Goal: Use online tool/utility: Utilize a website feature to perform a specific function

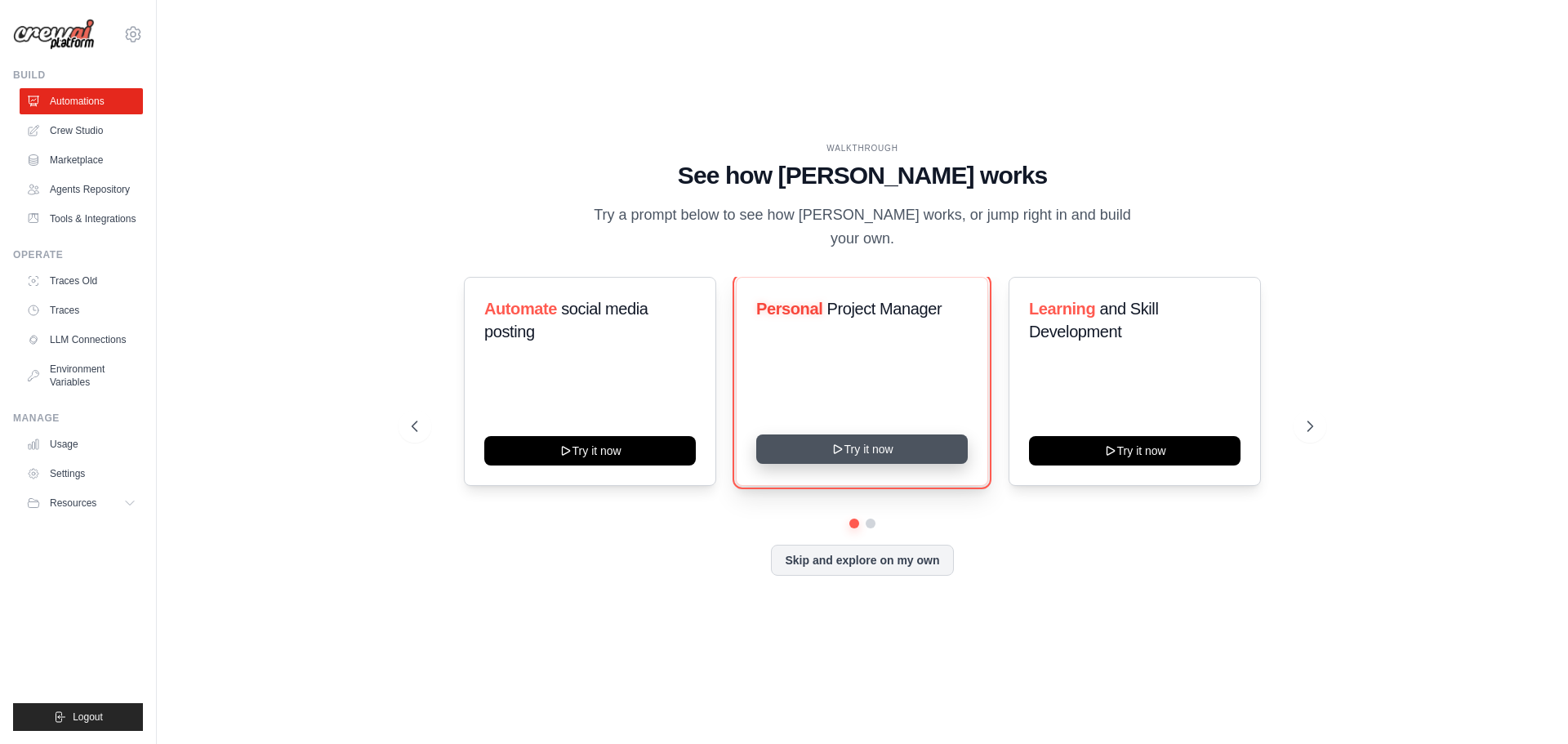
click at [899, 451] on button "Try it now" at bounding box center [862, 449] width 212 height 30
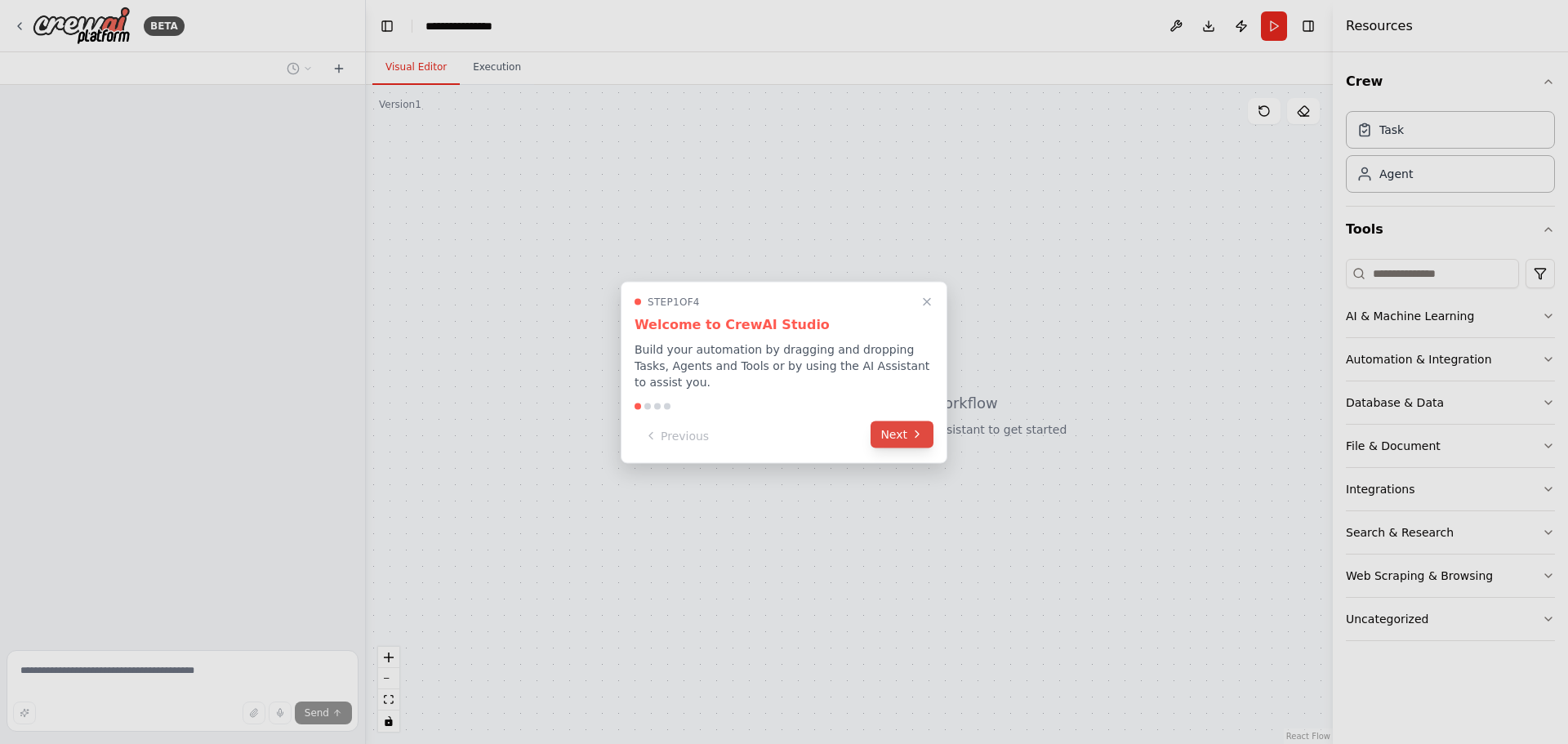
click at [896, 430] on button "Next" at bounding box center [902, 433] width 63 height 27
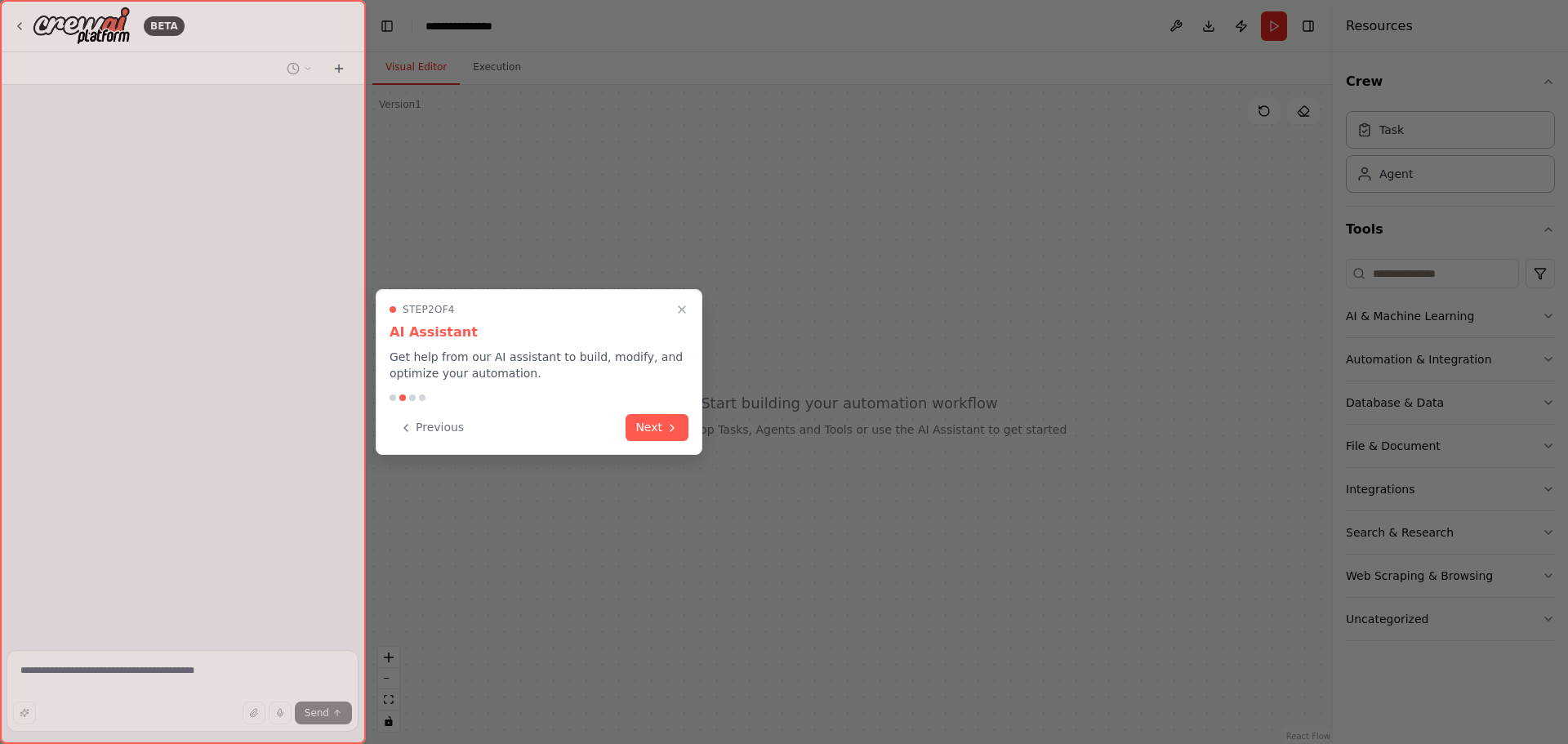
click at [896, 430] on div at bounding box center [784, 372] width 1568 height 744
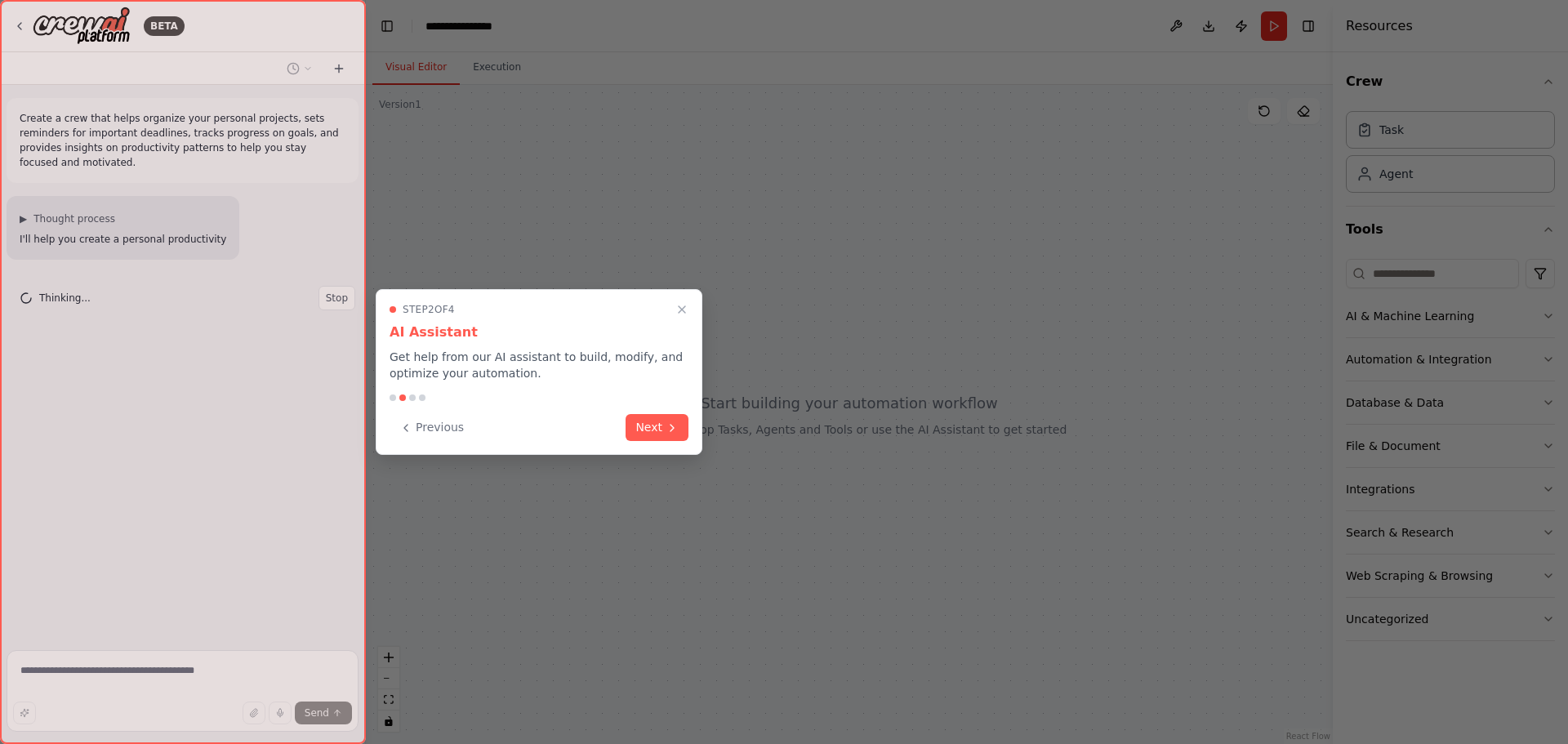
click at [621, 433] on div "Previous Next" at bounding box center [538, 427] width 299 height 27
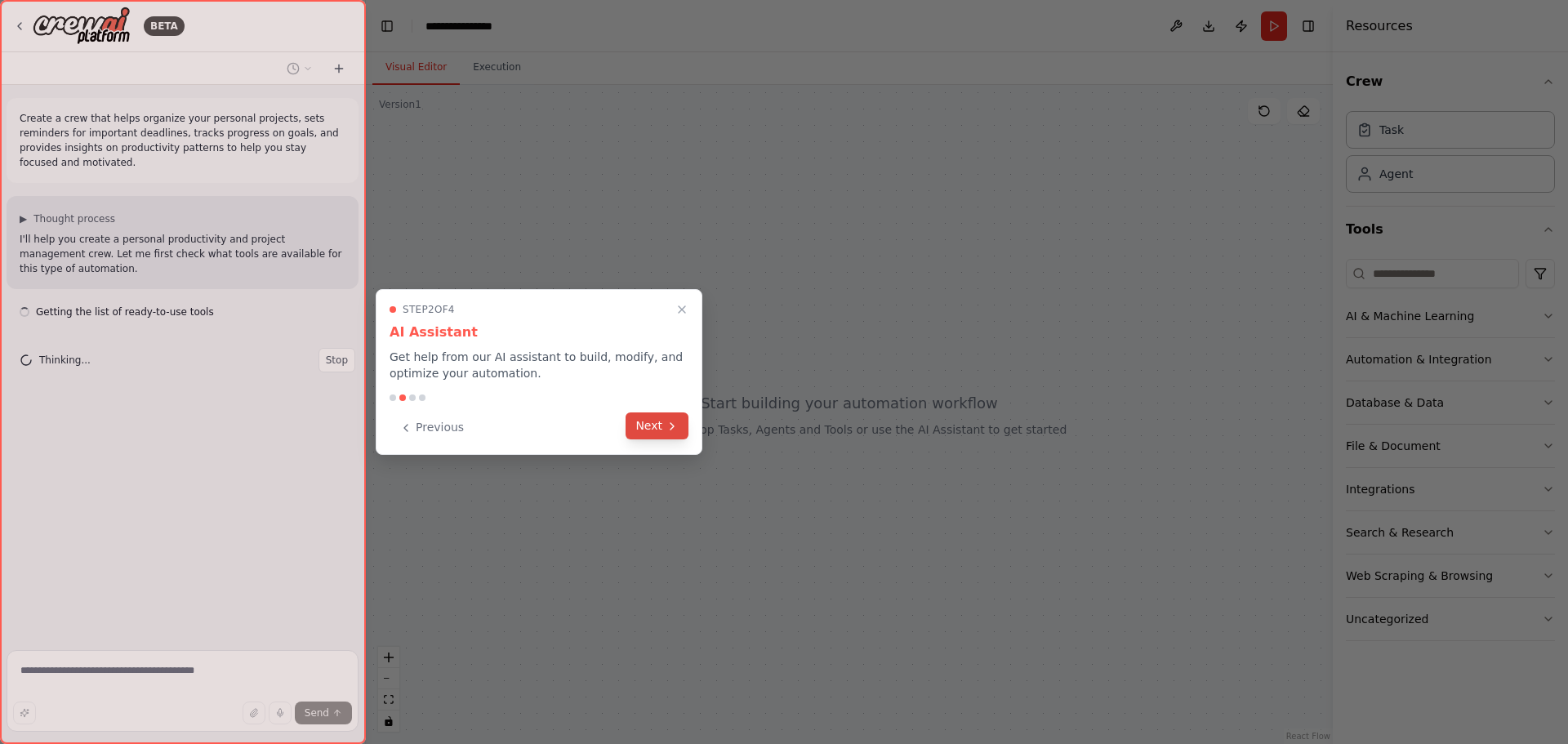
click at [669, 435] on button "Next" at bounding box center [657, 425] width 63 height 27
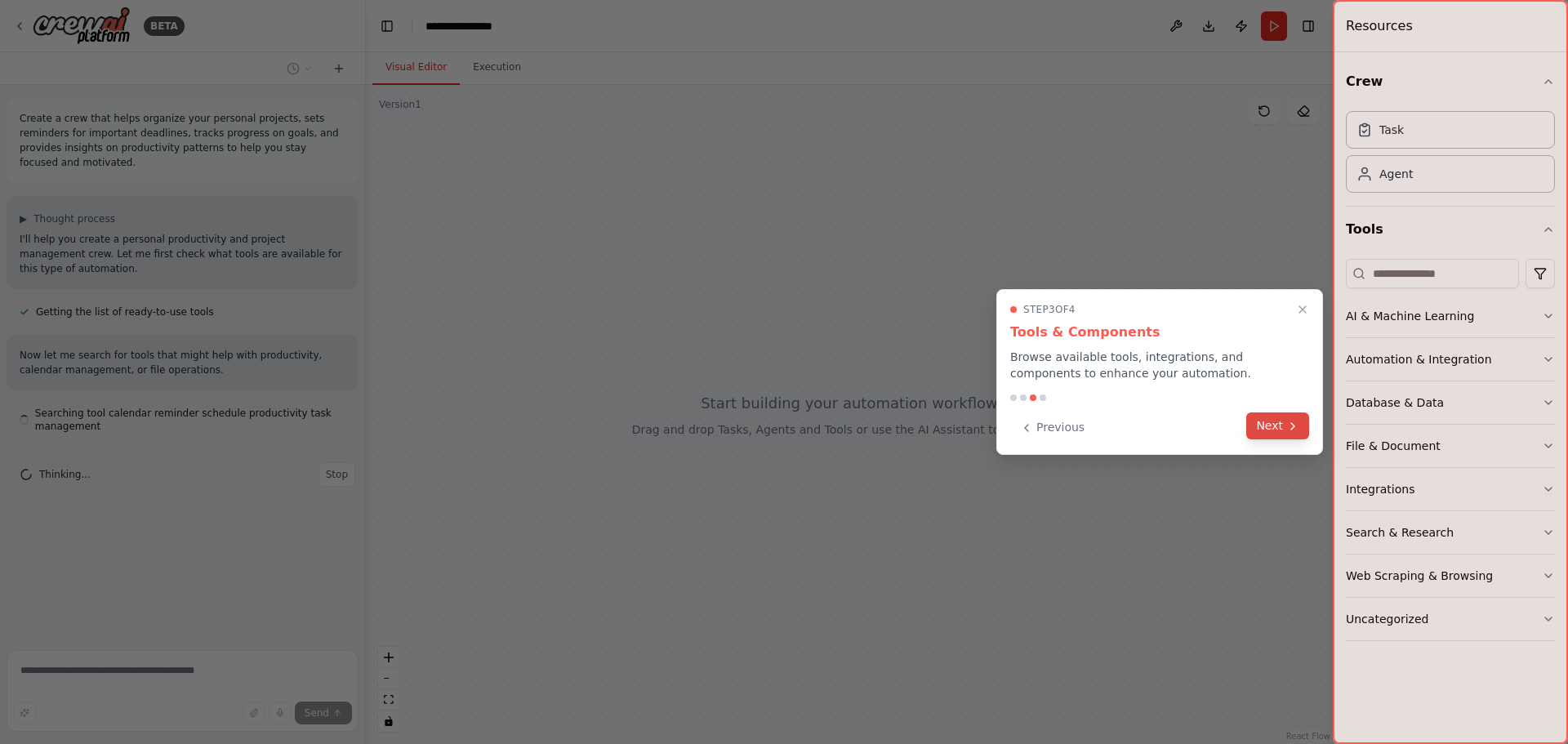
click at [1274, 421] on button "Next" at bounding box center [1277, 425] width 63 height 27
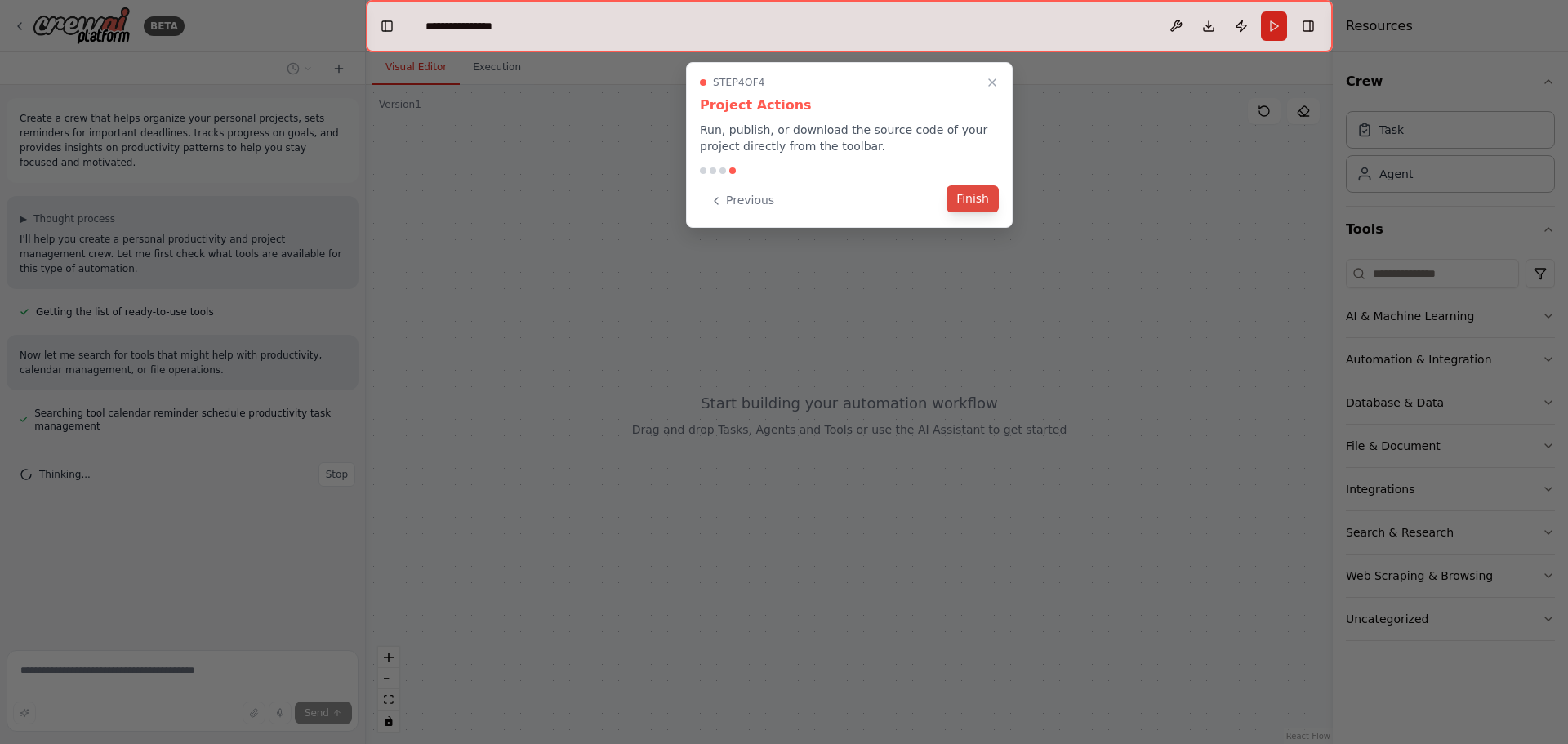
click at [989, 210] on button "Finish" at bounding box center [973, 199] width 53 height 27
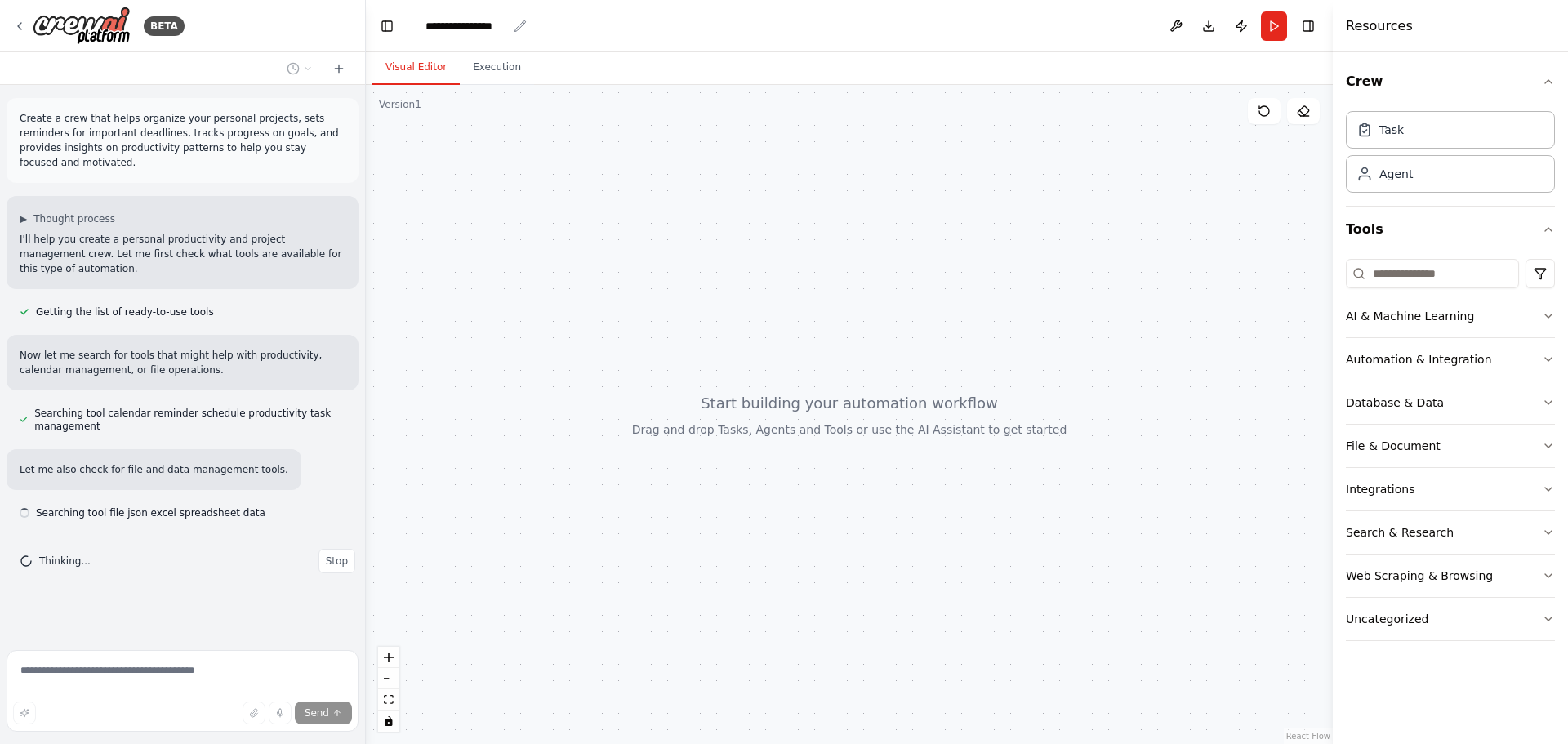
click at [482, 32] on div "**********" at bounding box center [466, 26] width 81 height 17
click at [482, 32] on div "**********" at bounding box center [487, 26] width 123 height 17
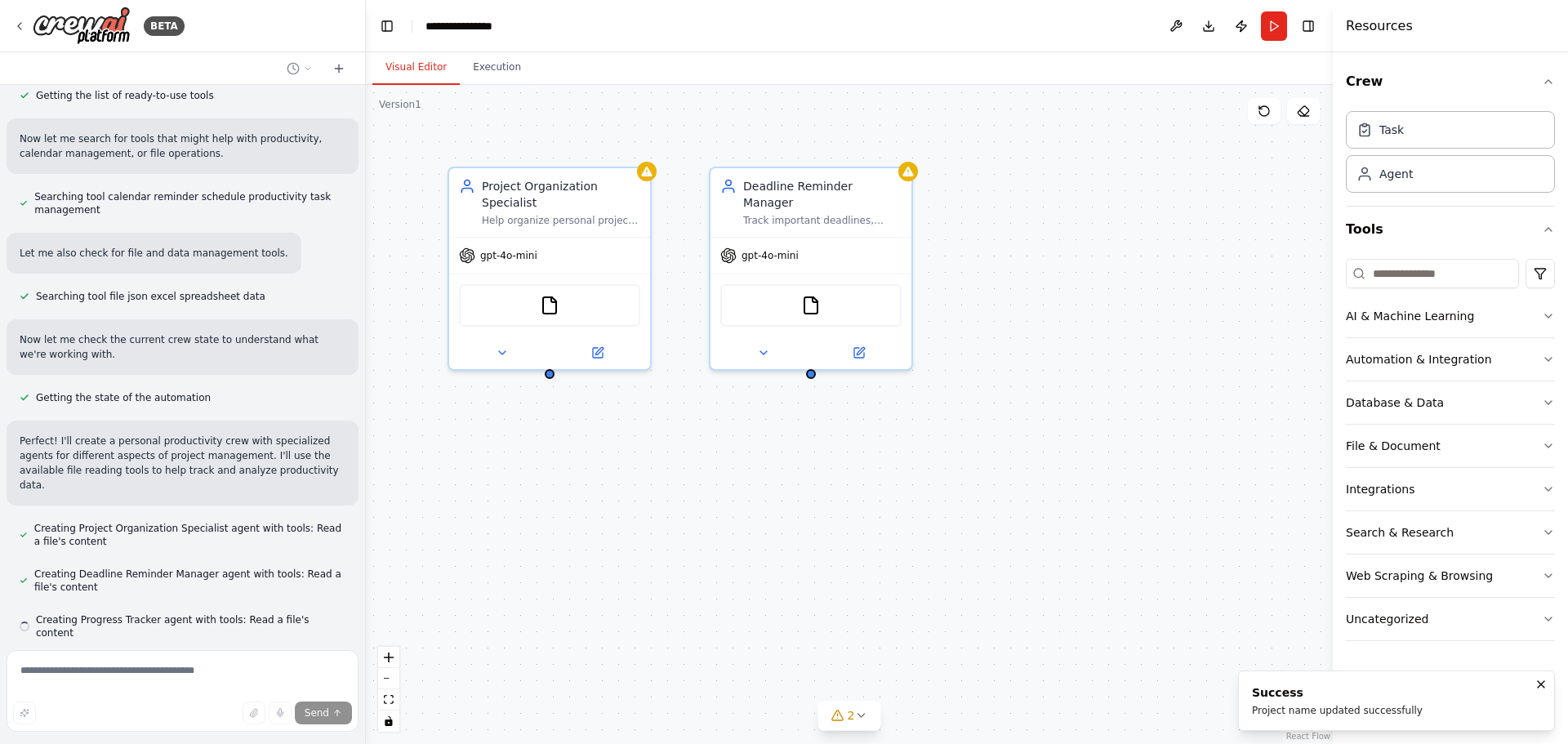
scroll to position [249, 0]
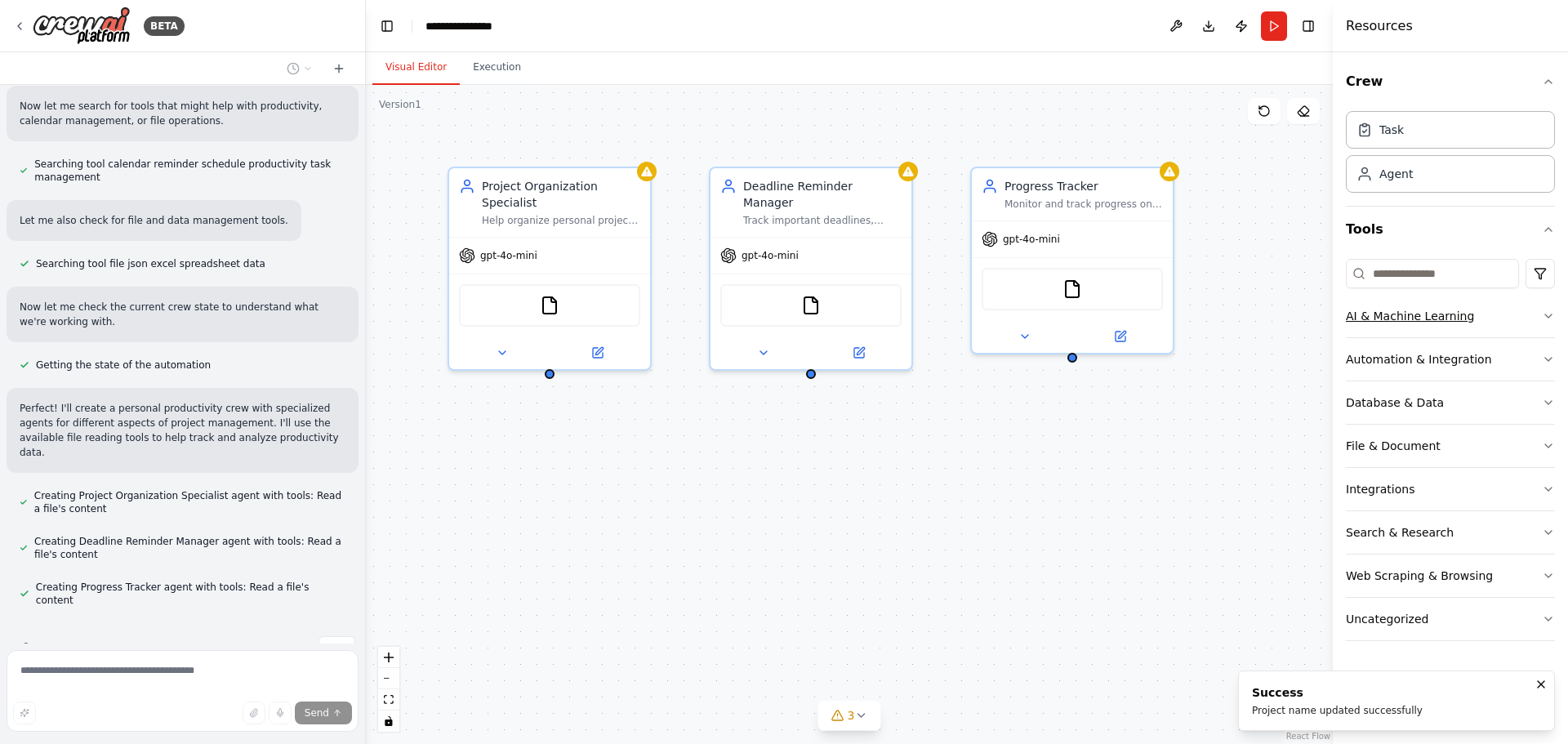
click at [1399, 317] on div "AI & Machine Learning" at bounding box center [1410, 316] width 128 height 17
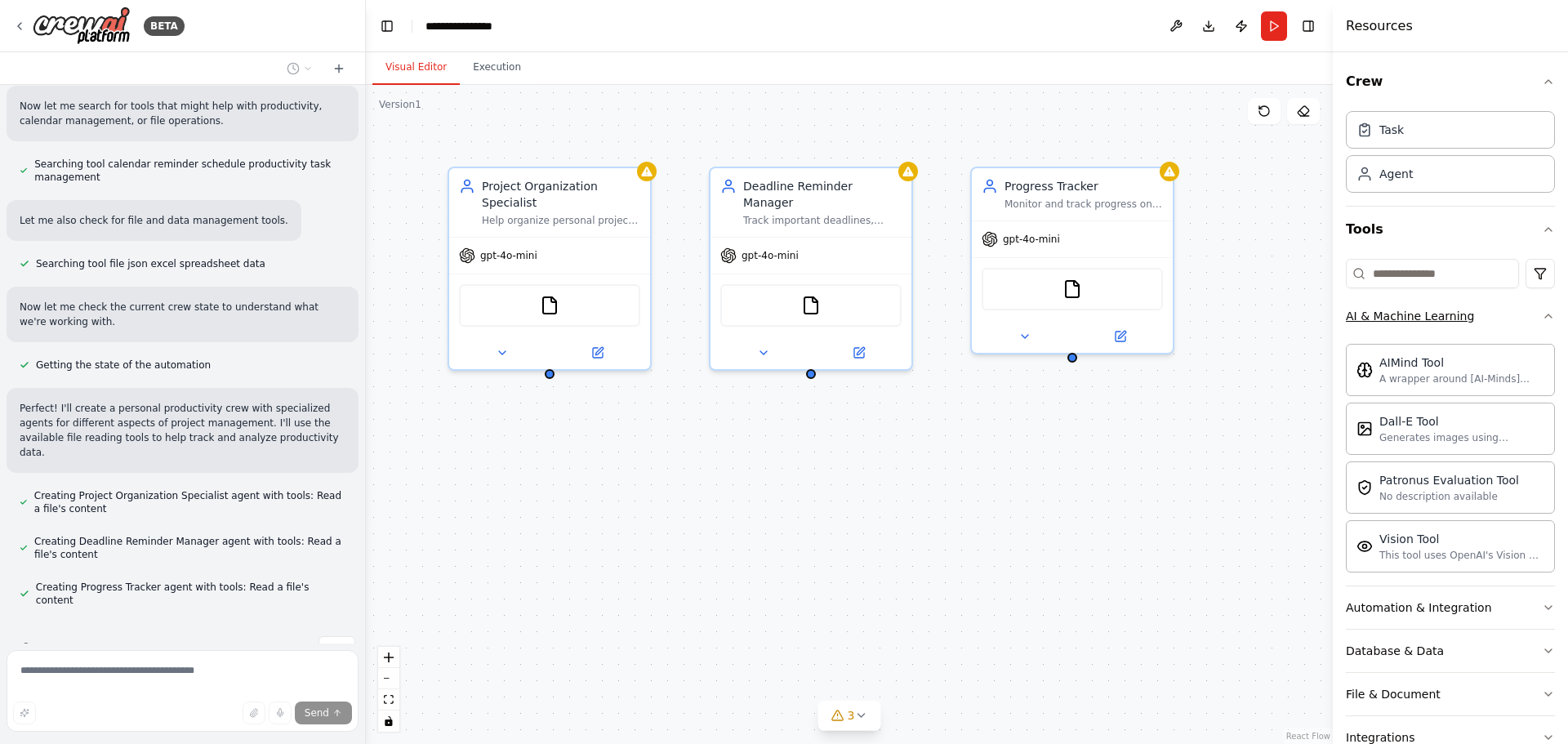
click at [1417, 320] on div "AI & Machine Learning" at bounding box center [1410, 316] width 128 height 17
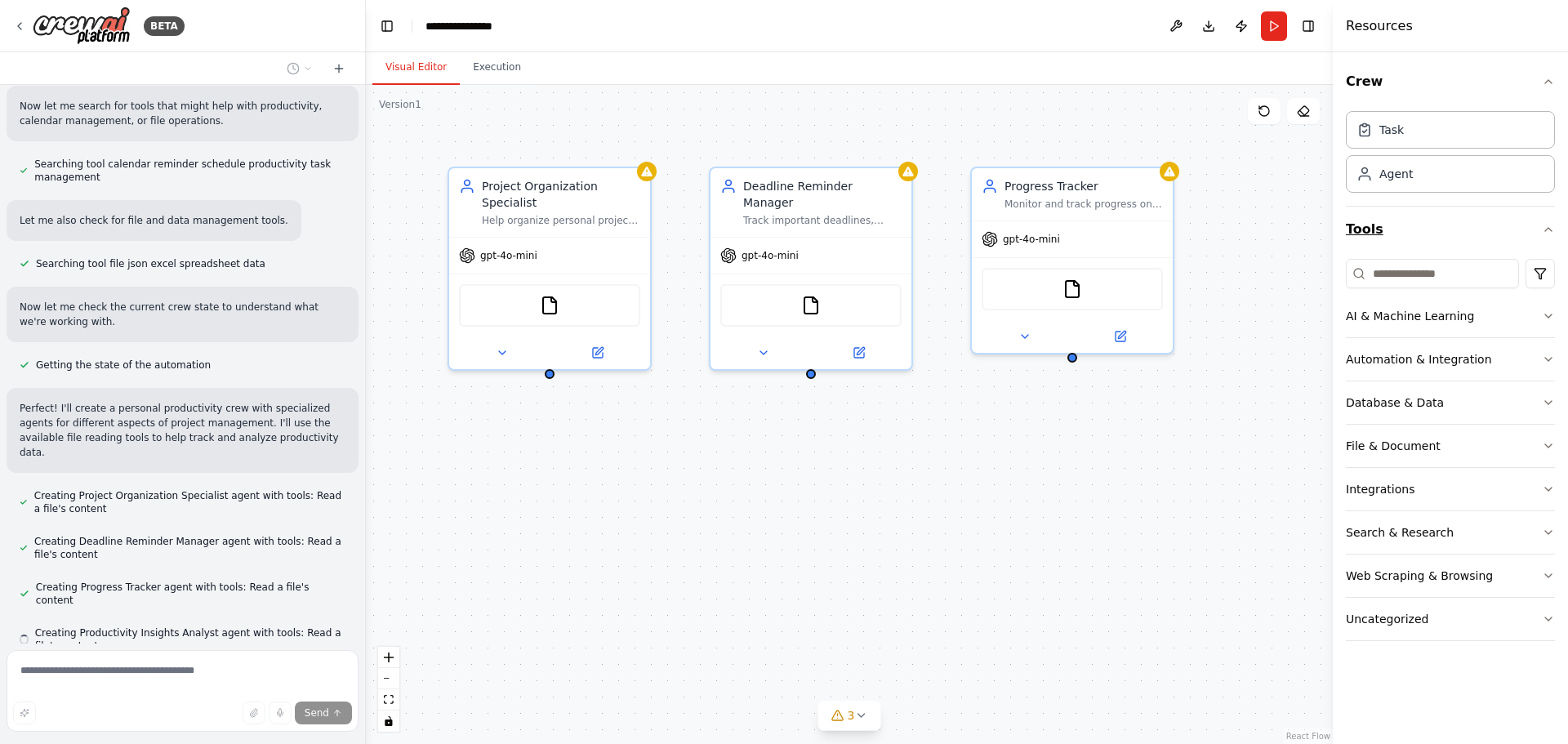
scroll to position [295, 0]
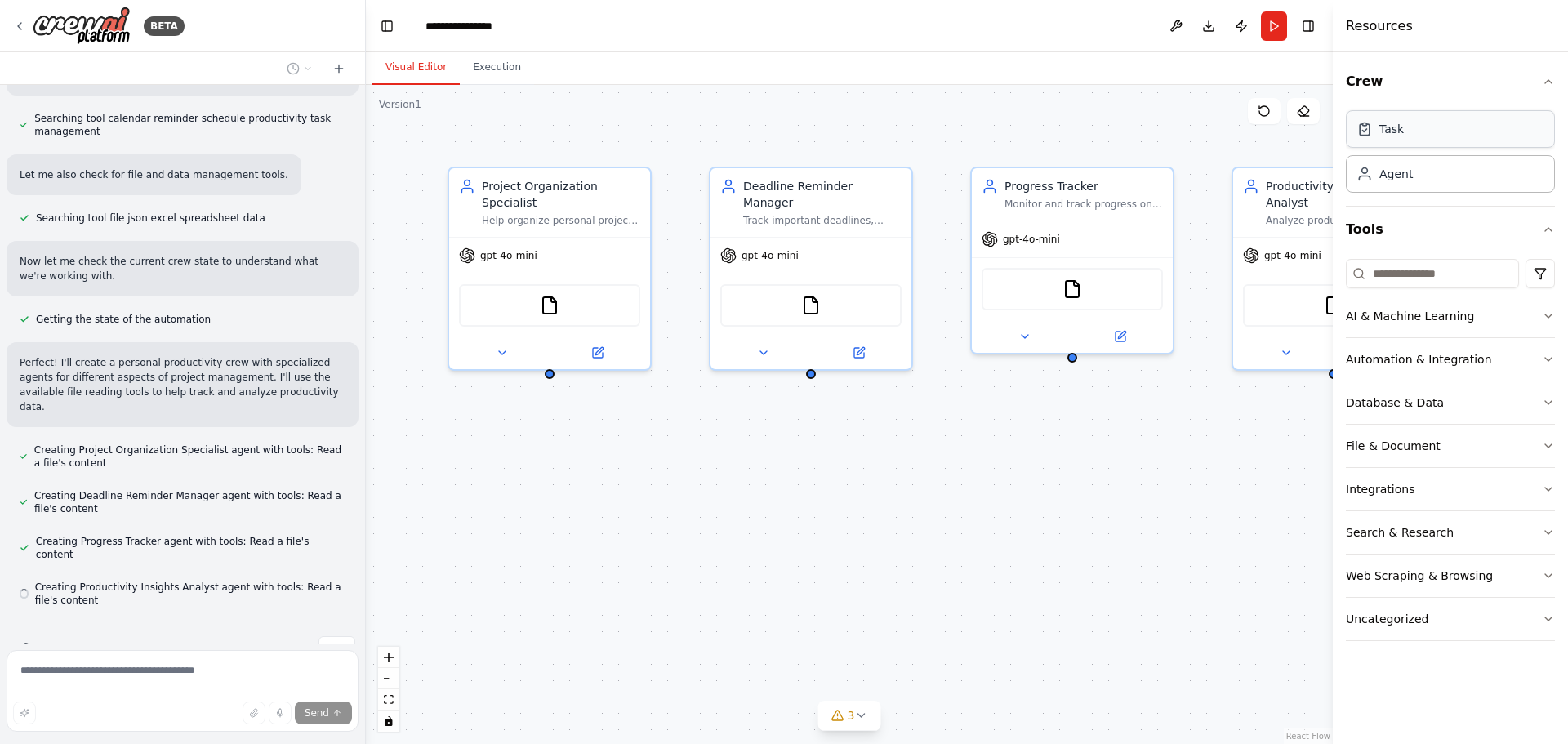
click at [1402, 139] on div "Task" at bounding box center [1450, 129] width 209 height 38
click at [1423, 123] on div "Task" at bounding box center [1450, 129] width 209 height 38
click at [1419, 136] on div "Task" at bounding box center [1450, 129] width 209 height 38
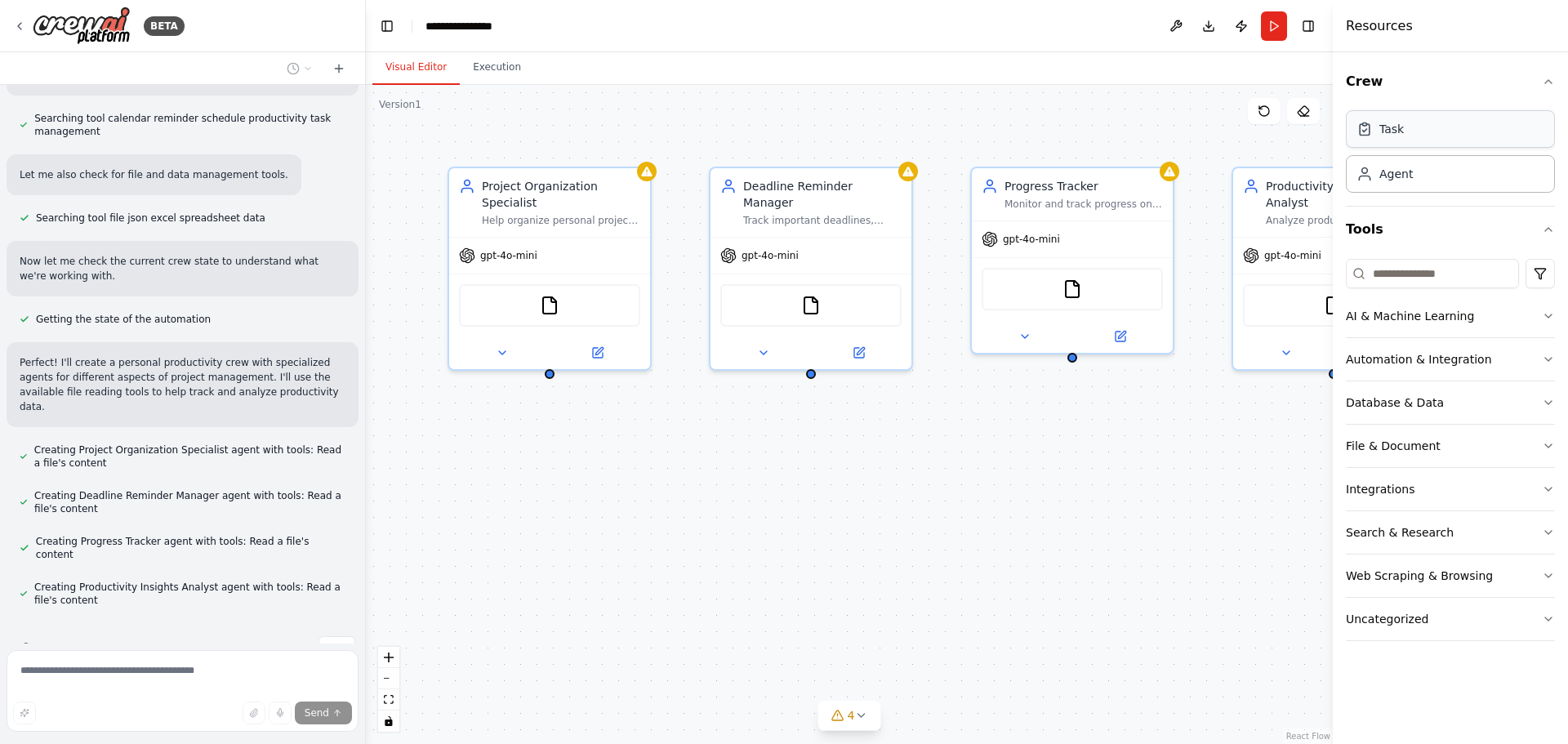
click at [1419, 136] on div "Task" at bounding box center [1450, 129] width 209 height 38
drag, startPoint x: 1419, startPoint y: 136, endPoint x: 1023, endPoint y: 479, distance: 523.9
click at [1023, 479] on div "BETA Create a crew that helps organize your personal projects, sets reminders f…" at bounding box center [784, 372] width 1568 height 744
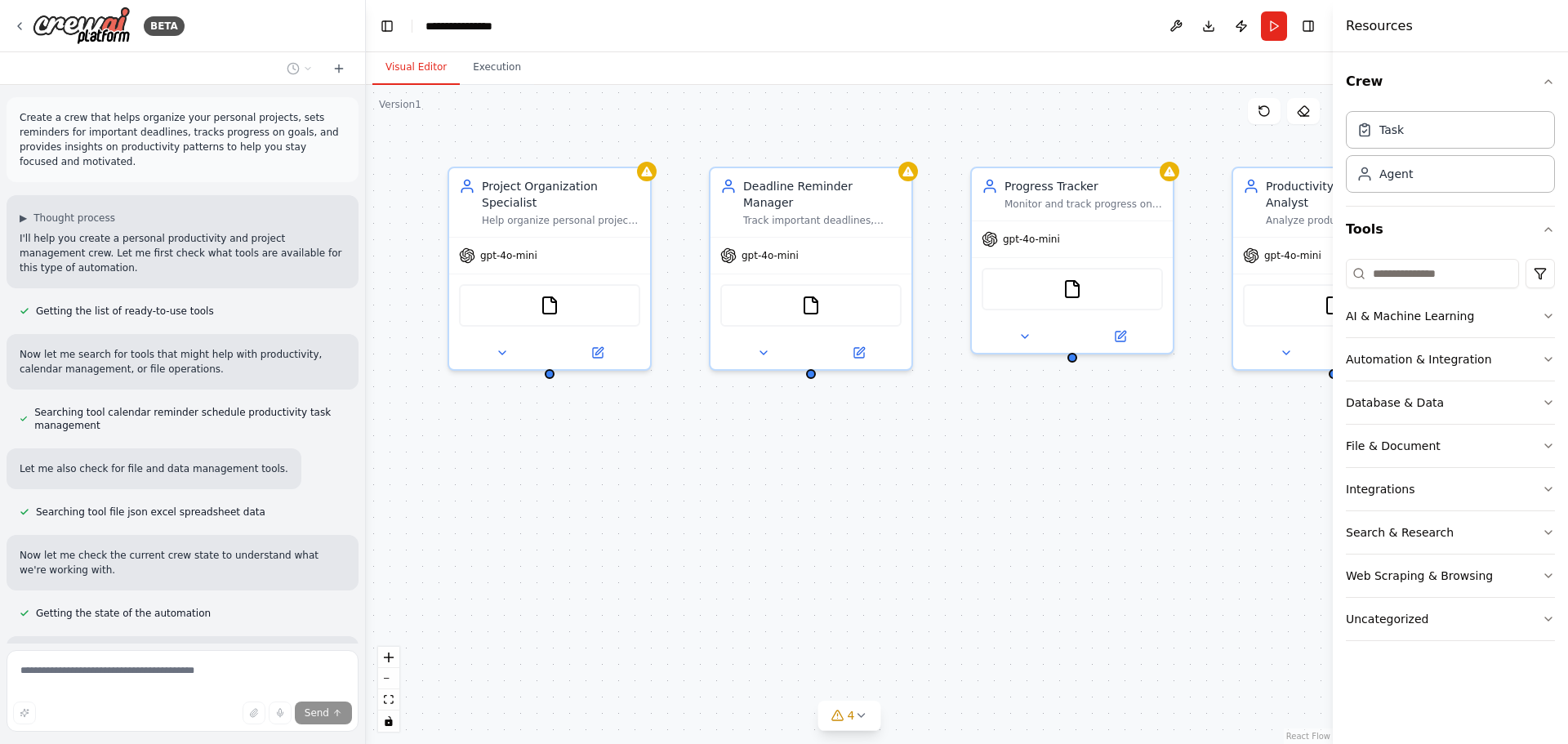
scroll to position [0, 0]
drag, startPoint x: 0, startPoint y: 116, endPoint x: 278, endPoint y: 130, distance: 278.4
click at [278, 130] on div "BETA Create a crew that helps organize your personal projects, sets reminders f…" at bounding box center [183, 372] width 366 height 744
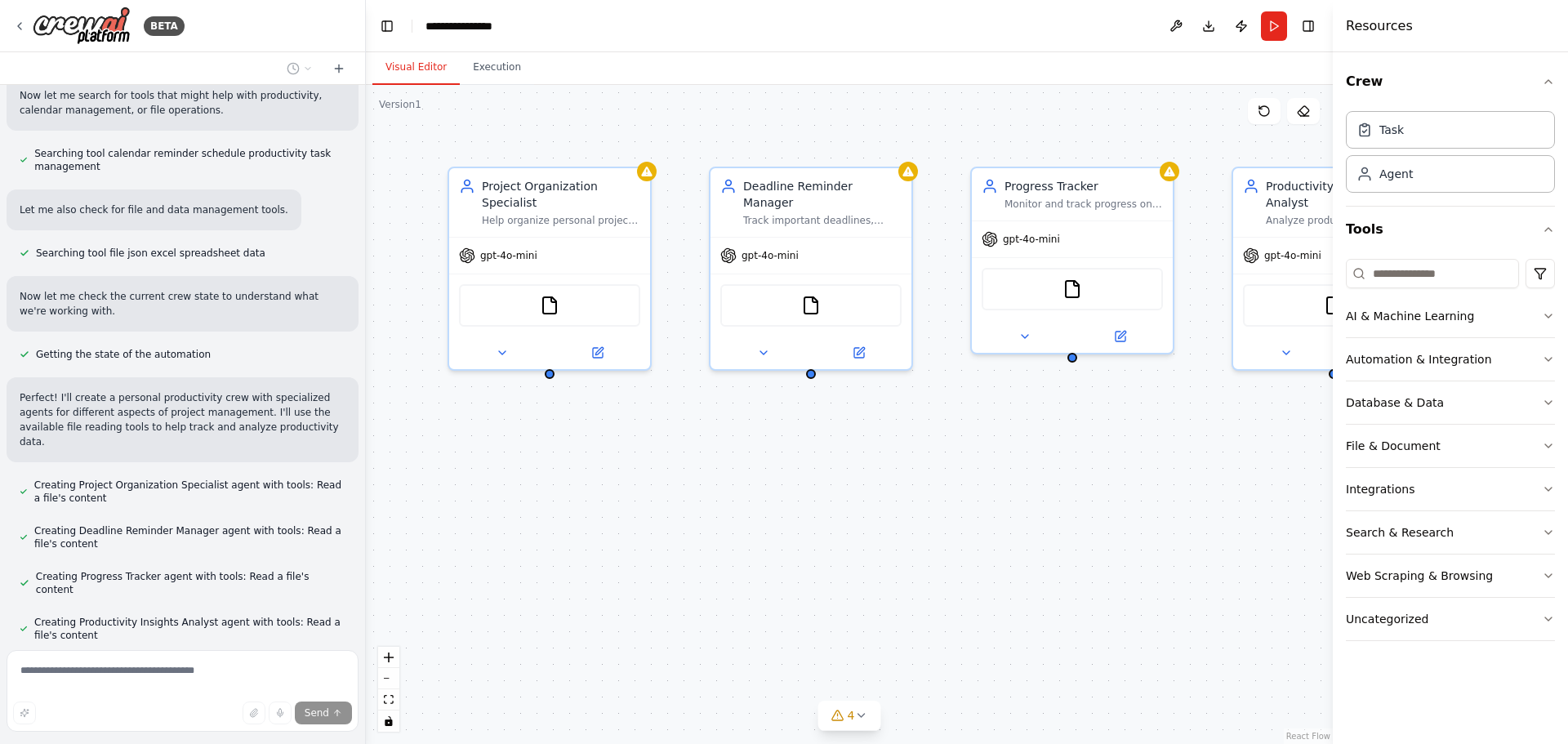
scroll to position [295, 0]
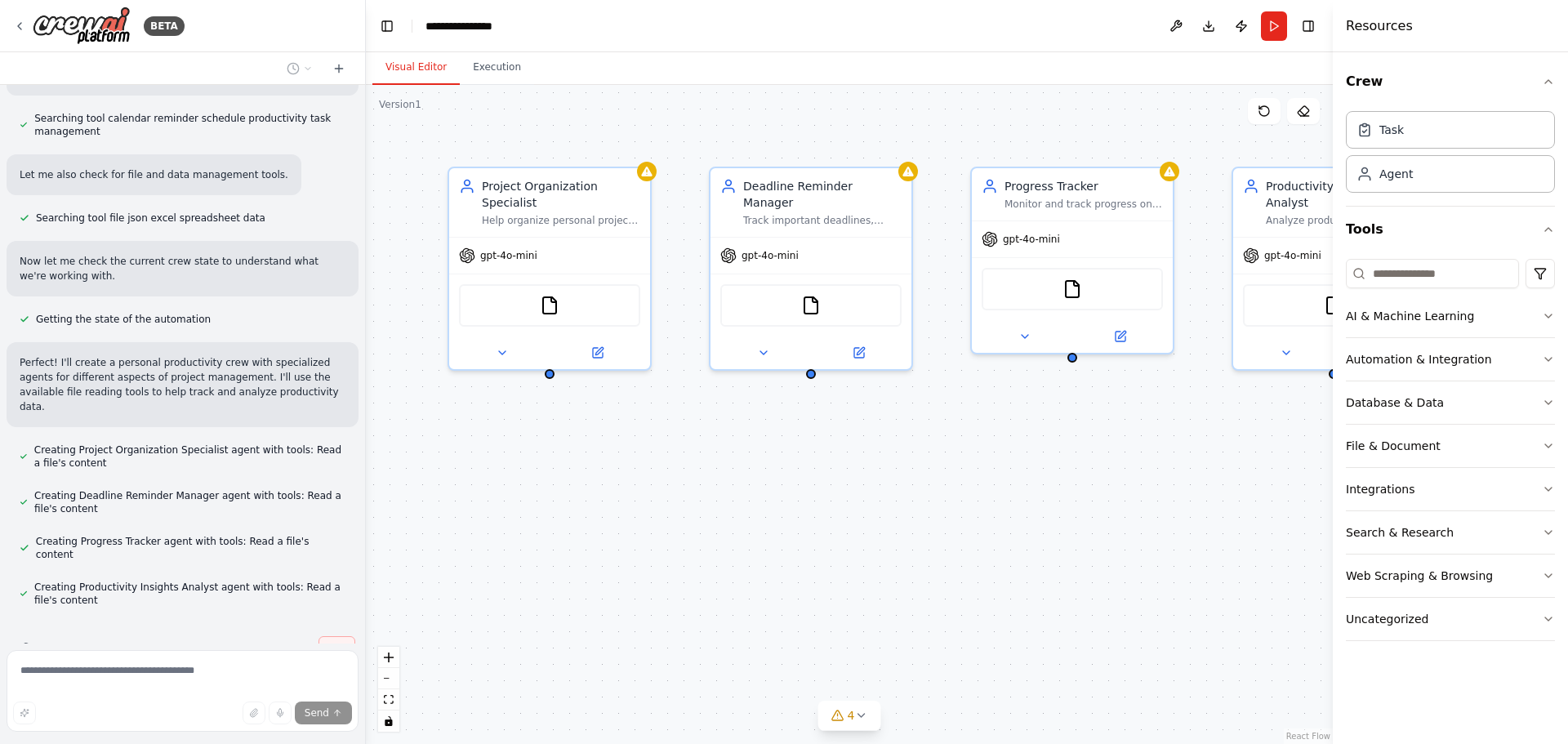
click at [326, 642] on span "Stop" at bounding box center [336, 648] width 22 height 13
type textarea "**********"
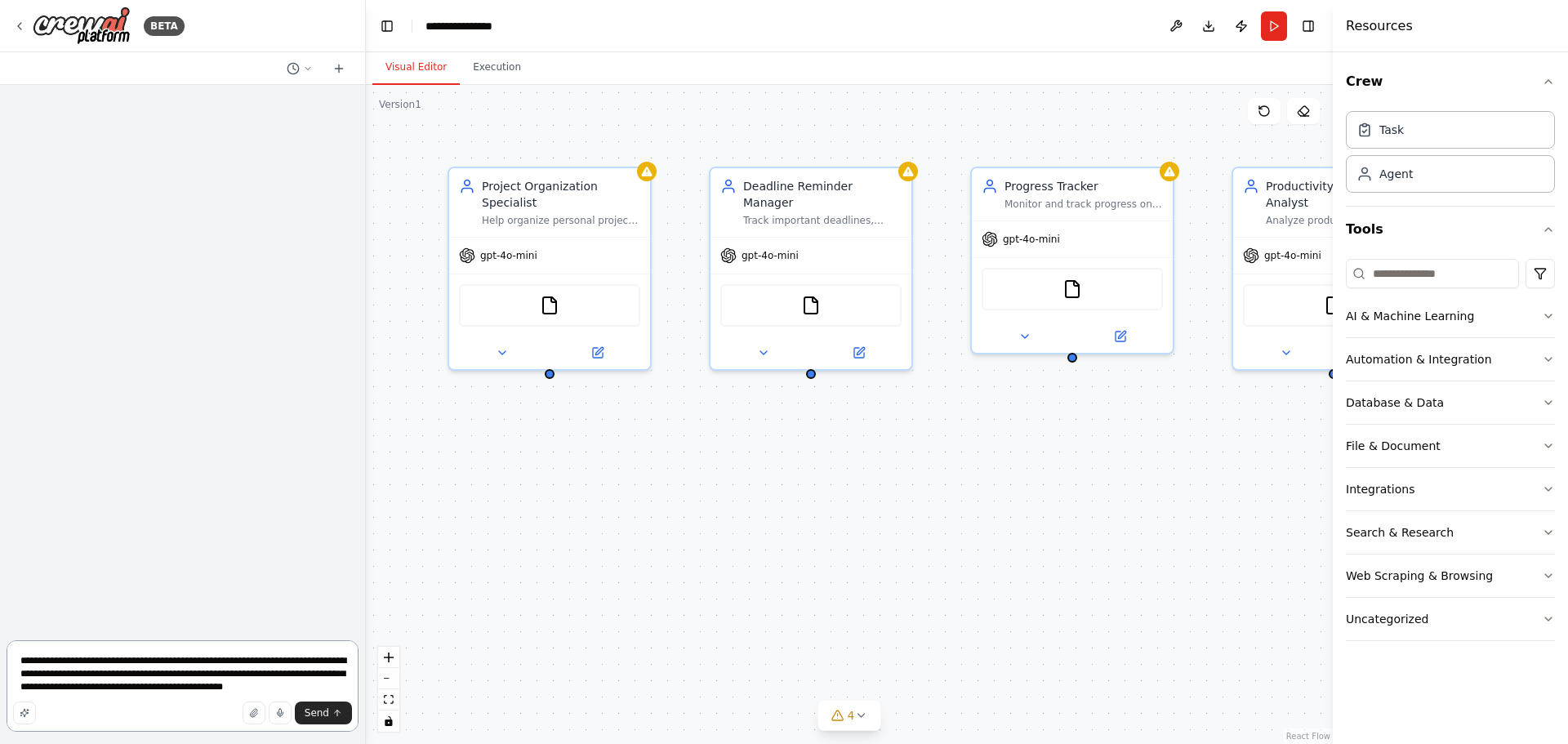
click at [109, 691] on textarea "**********" at bounding box center [182, 685] width 352 height 91
type textarea "**********"
click at [314, 711] on span "Send" at bounding box center [317, 712] width 25 height 13
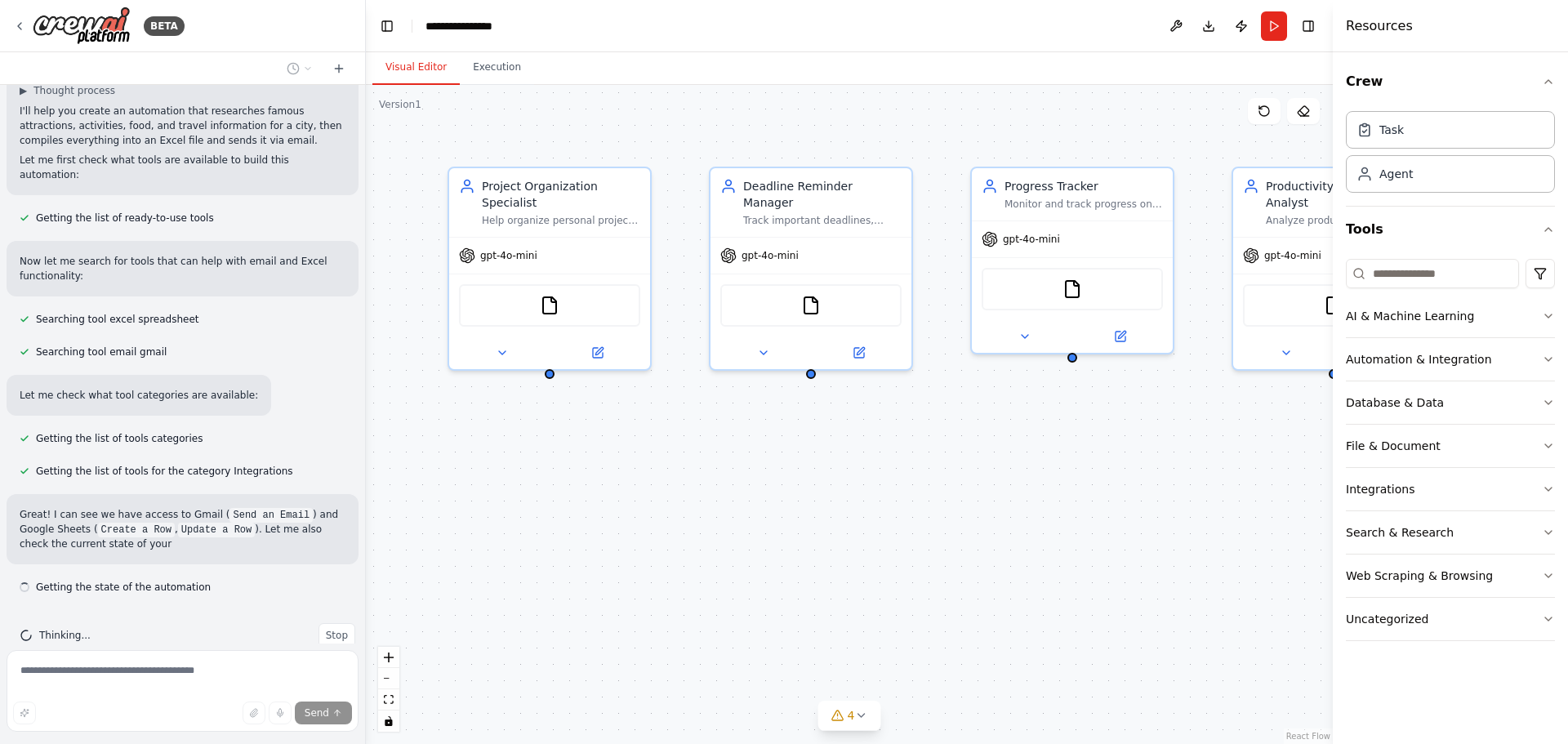
scroll to position [154, 0]
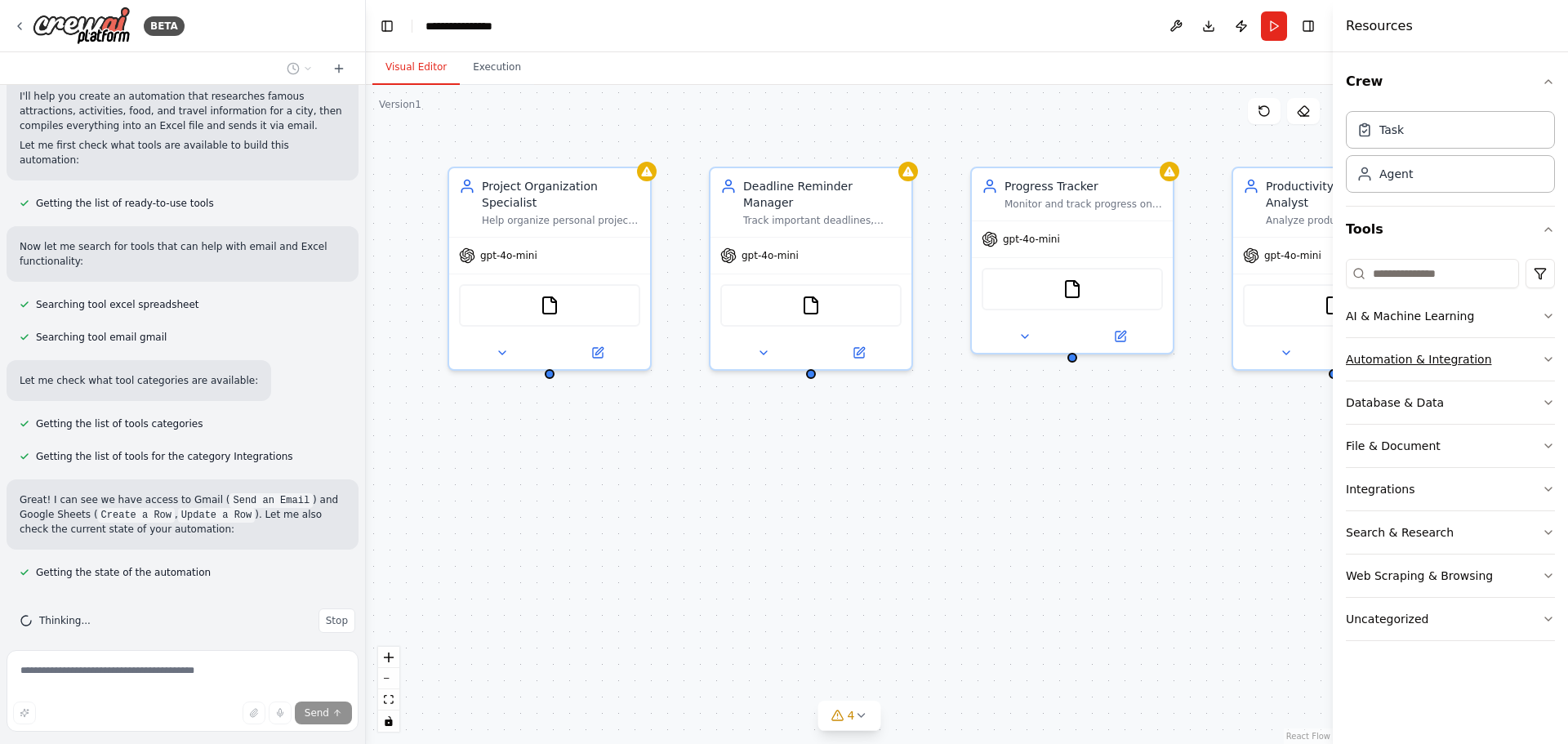
click at [1363, 345] on button "Automation & Integration" at bounding box center [1450, 359] width 209 height 43
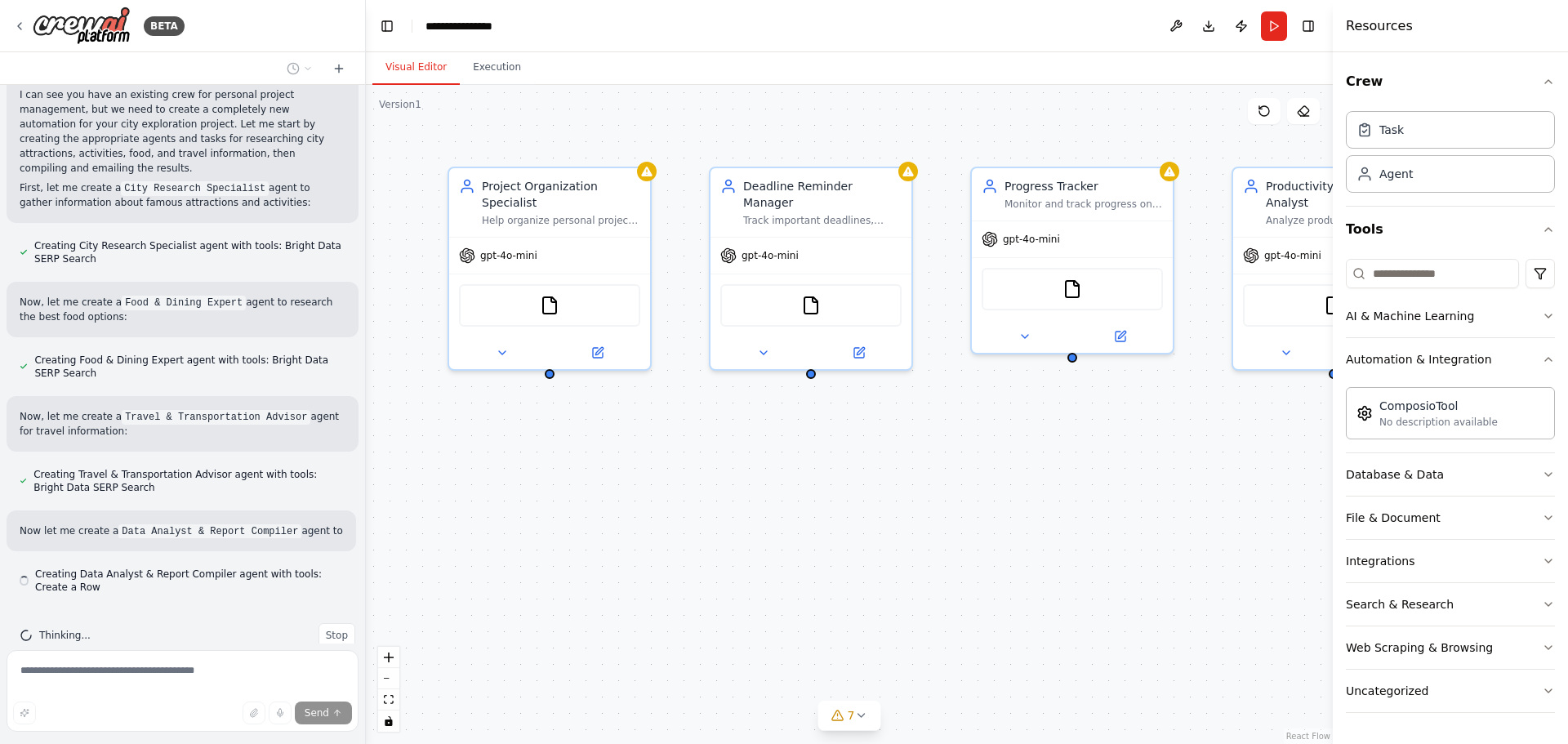
scroll to position [690, 0]
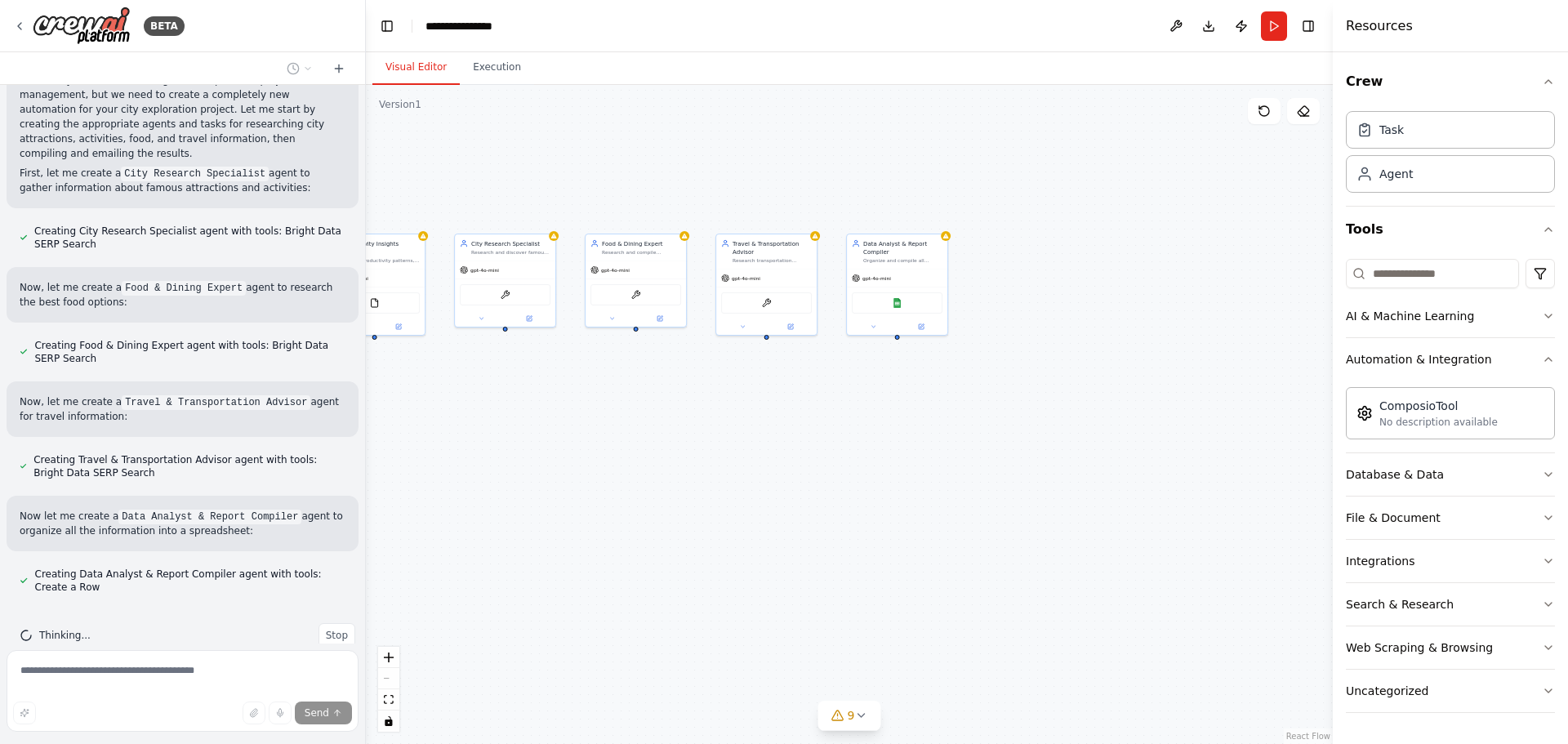
drag, startPoint x: 1217, startPoint y: 393, endPoint x: 503, endPoint y: 418, distance: 714.4
click at [503, 423] on div "Project Organization Specialist Help organize personal projects by categorizing…" at bounding box center [849, 414] width 967 height 659
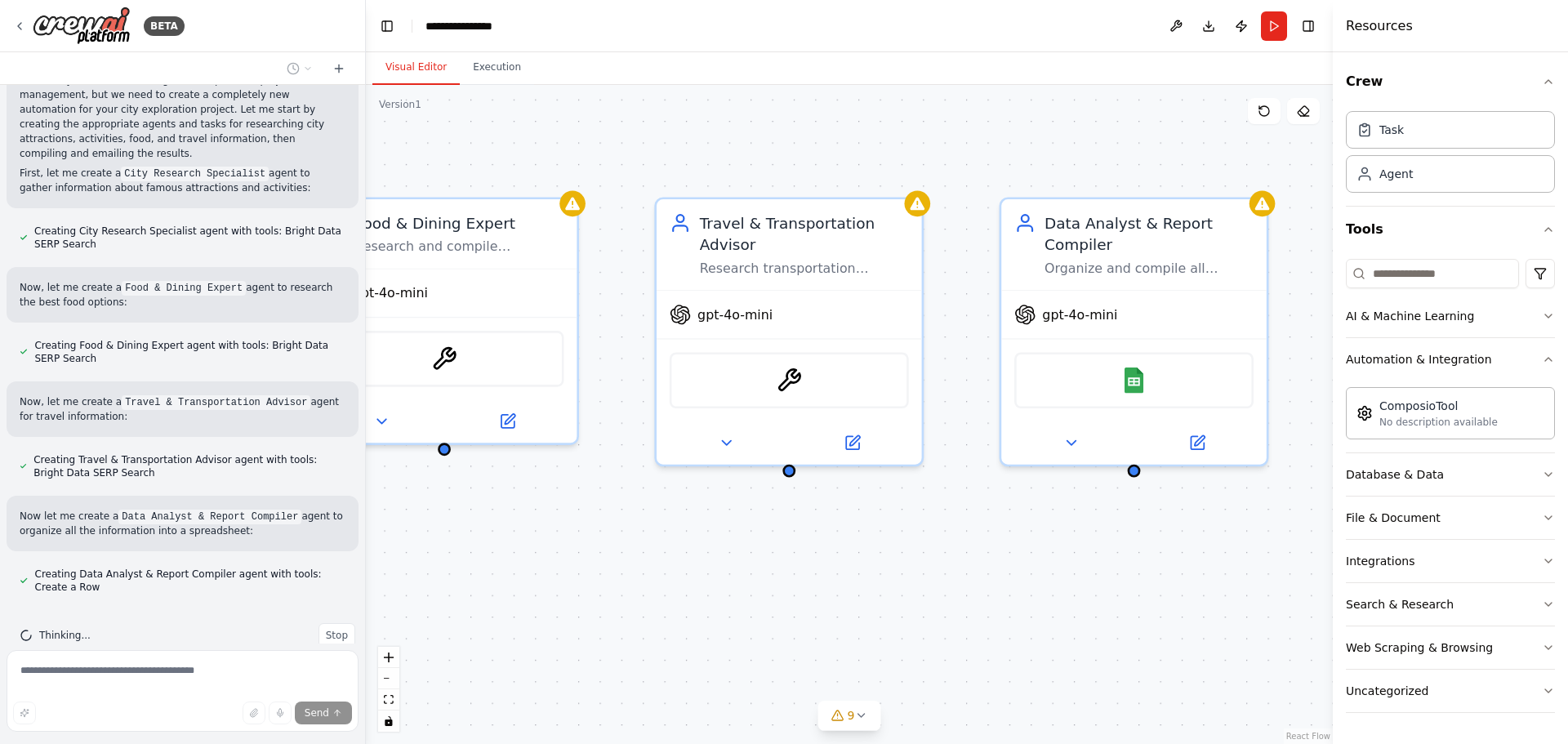
drag, startPoint x: 946, startPoint y: 345, endPoint x: 613, endPoint y: 528, distance: 380.0
click at [599, 534] on div "Project Organization Specialist Help organize personal projects by categorizing…" at bounding box center [849, 414] width 967 height 659
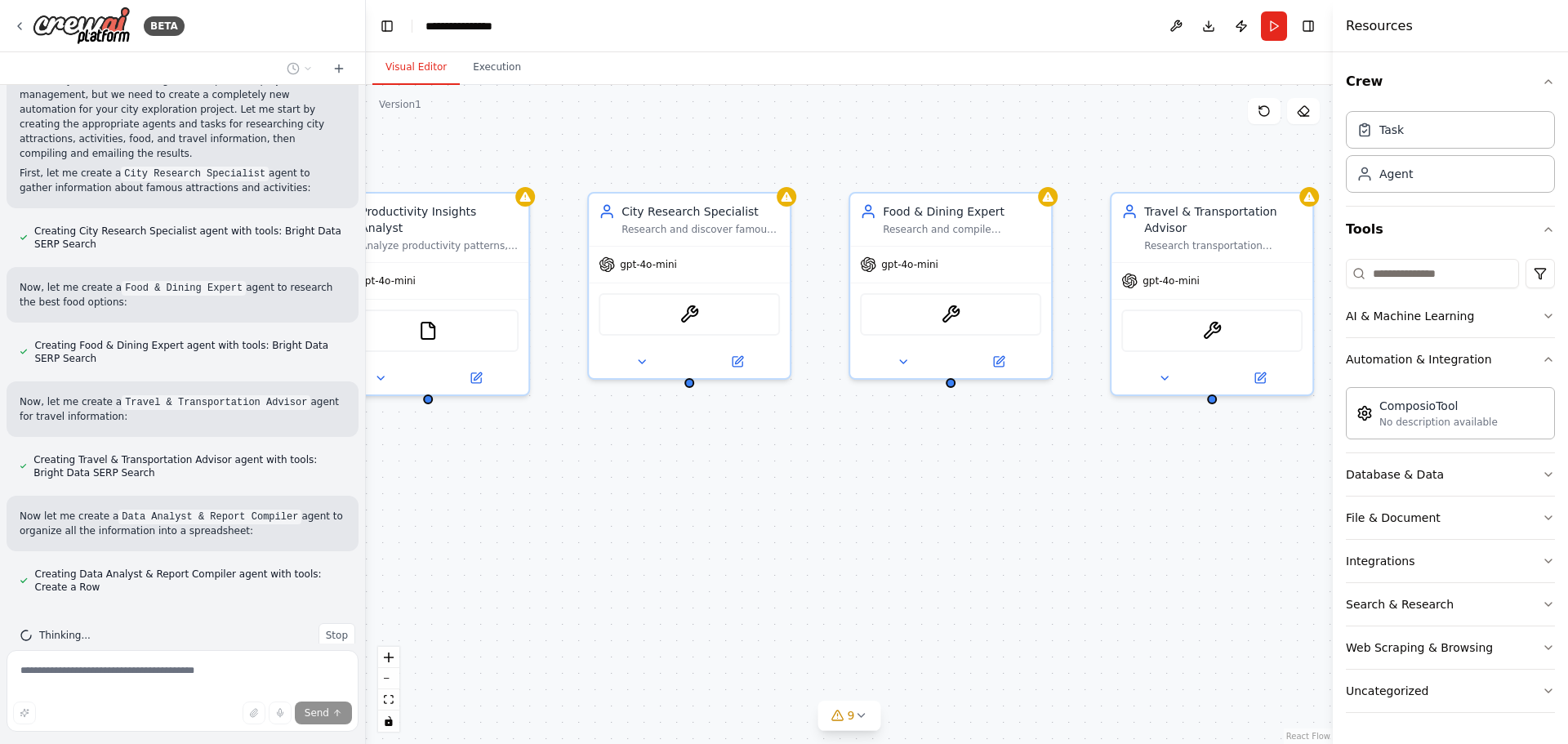
drag, startPoint x: 475, startPoint y: 435, endPoint x: 858, endPoint y: 437, distance: 383.0
click at [858, 437] on div "Project Organization Specialist Help organize personal projects by categorizing…" at bounding box center [849, 414] width 967 height 659
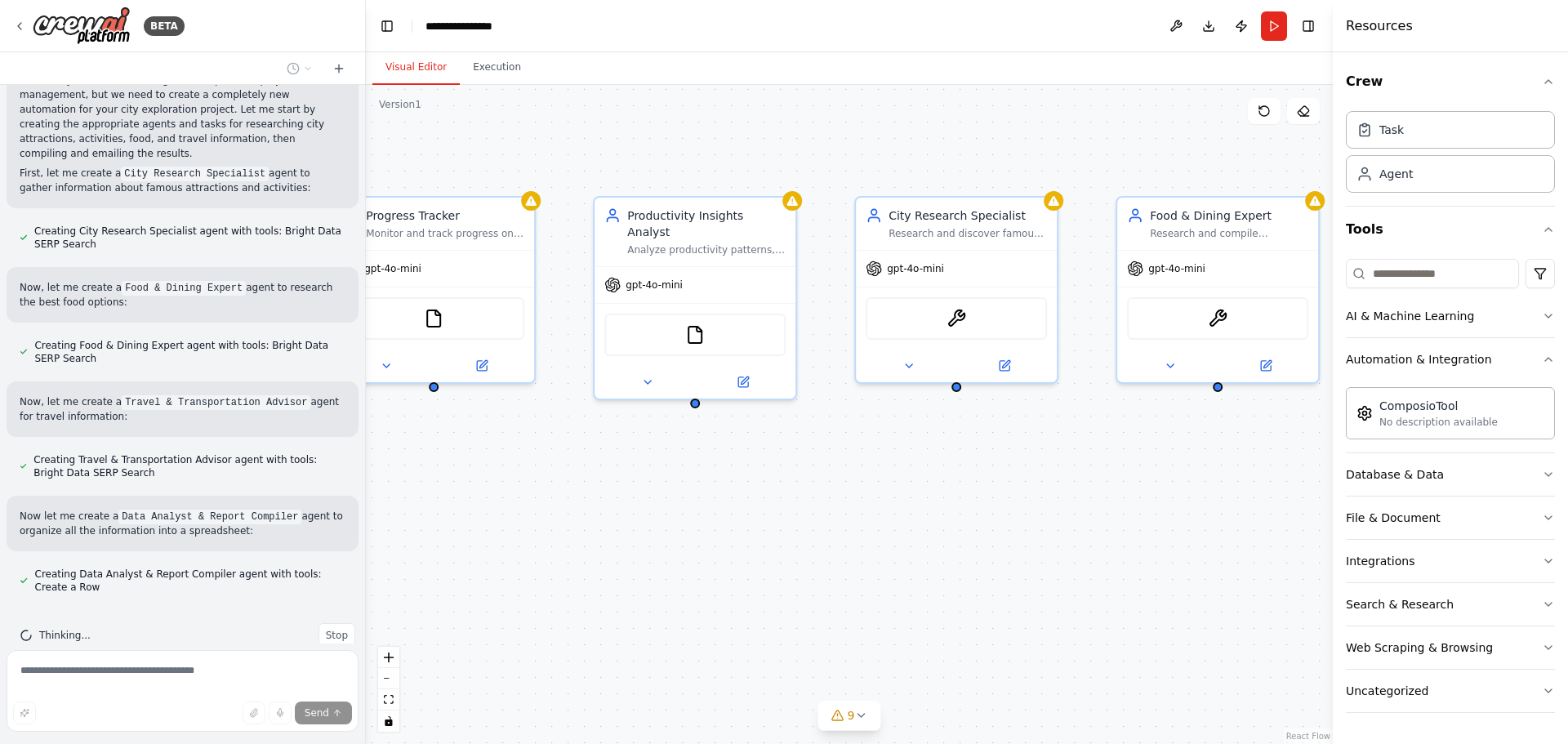
drag, startPoint x: 553, startPoint y: 467, endPoint x: 839, endPoint y: 473, distance: 286.1
click at [839, 473] on div "Project Organization Specialist Help organize personal projects by categorizing…" at bounding box center [849, 414] width 967 height 659
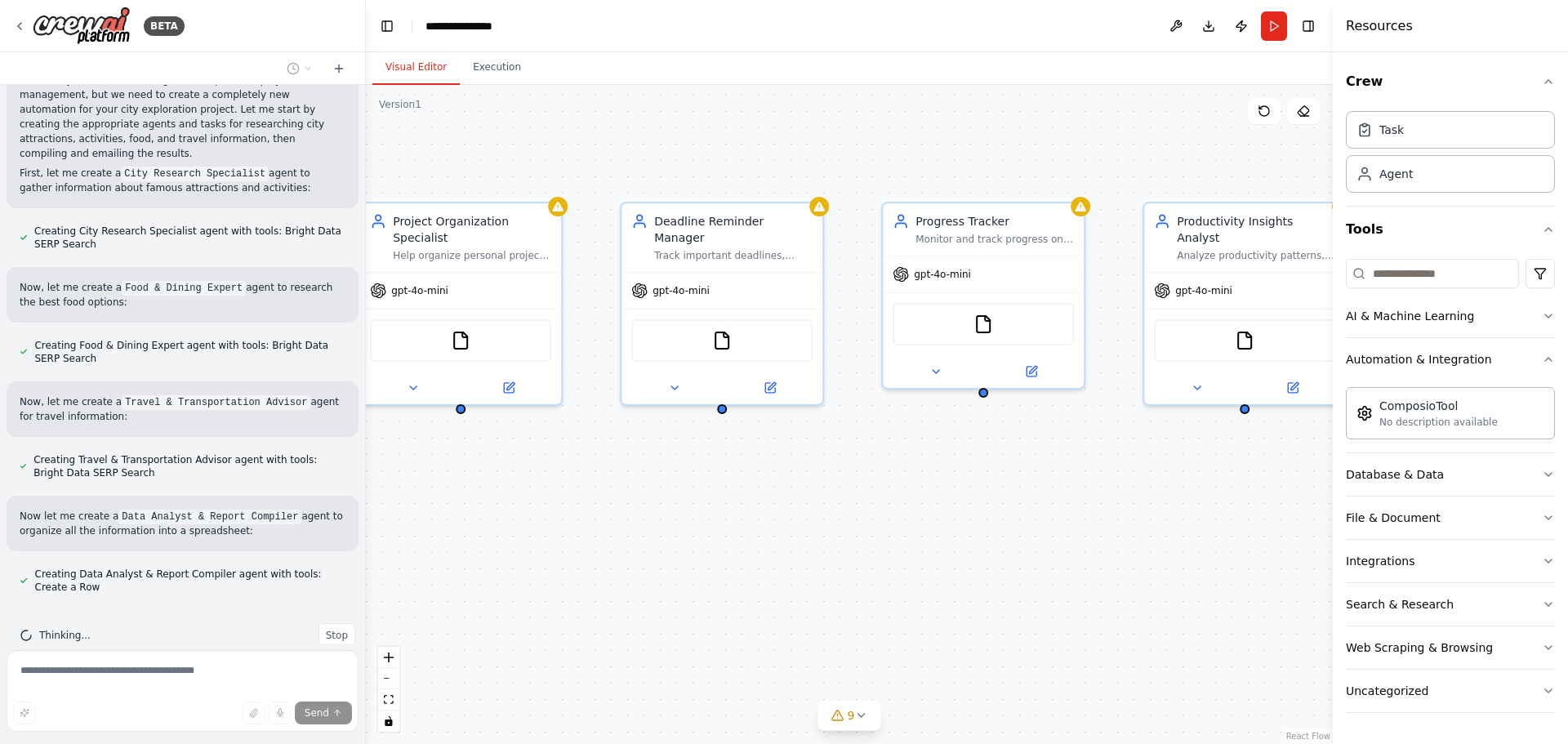
drag, startPoint x: 510, startPoint y: 477, endPoint x: 1042, endPoint y: 481, distance: 532.0
click at [1042, 481] on div "Project Organization Specialist Help organize personal projects by categorizing…" at bounding box center [849, 414] width 967 height 659
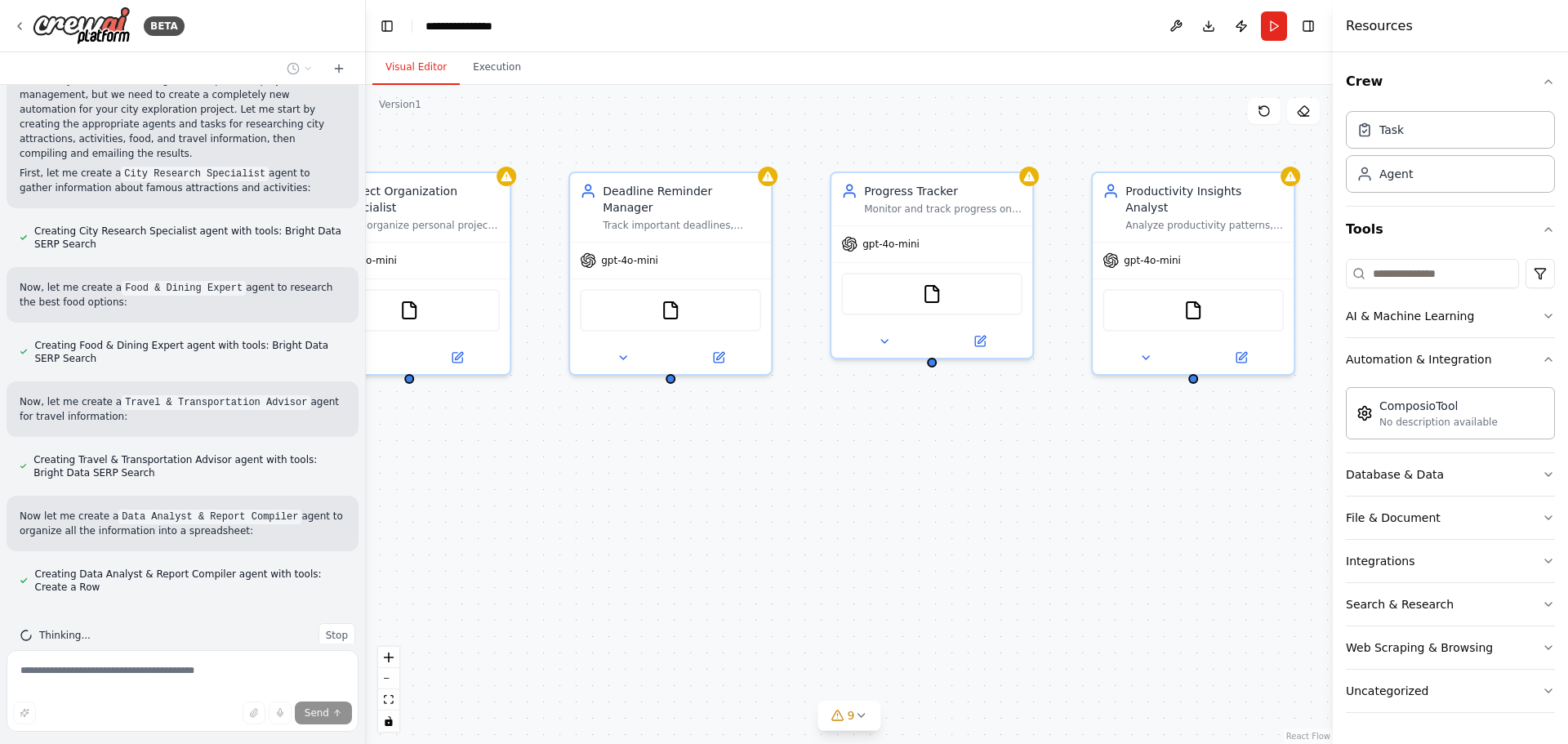
drag, startPoint x: 482, startPoint y: 467, endPoint x: 431, endPoint y: 438, distance: 58.7
click at [431, 438] on div "Project Organization Specialist Help organize personal projects by categorizing…" at bounding box center [849, 414] width 967 height 659
click at [443, 250] on div "gpt-4o-mini" at bounding box center [409, 256] width 200 height 36
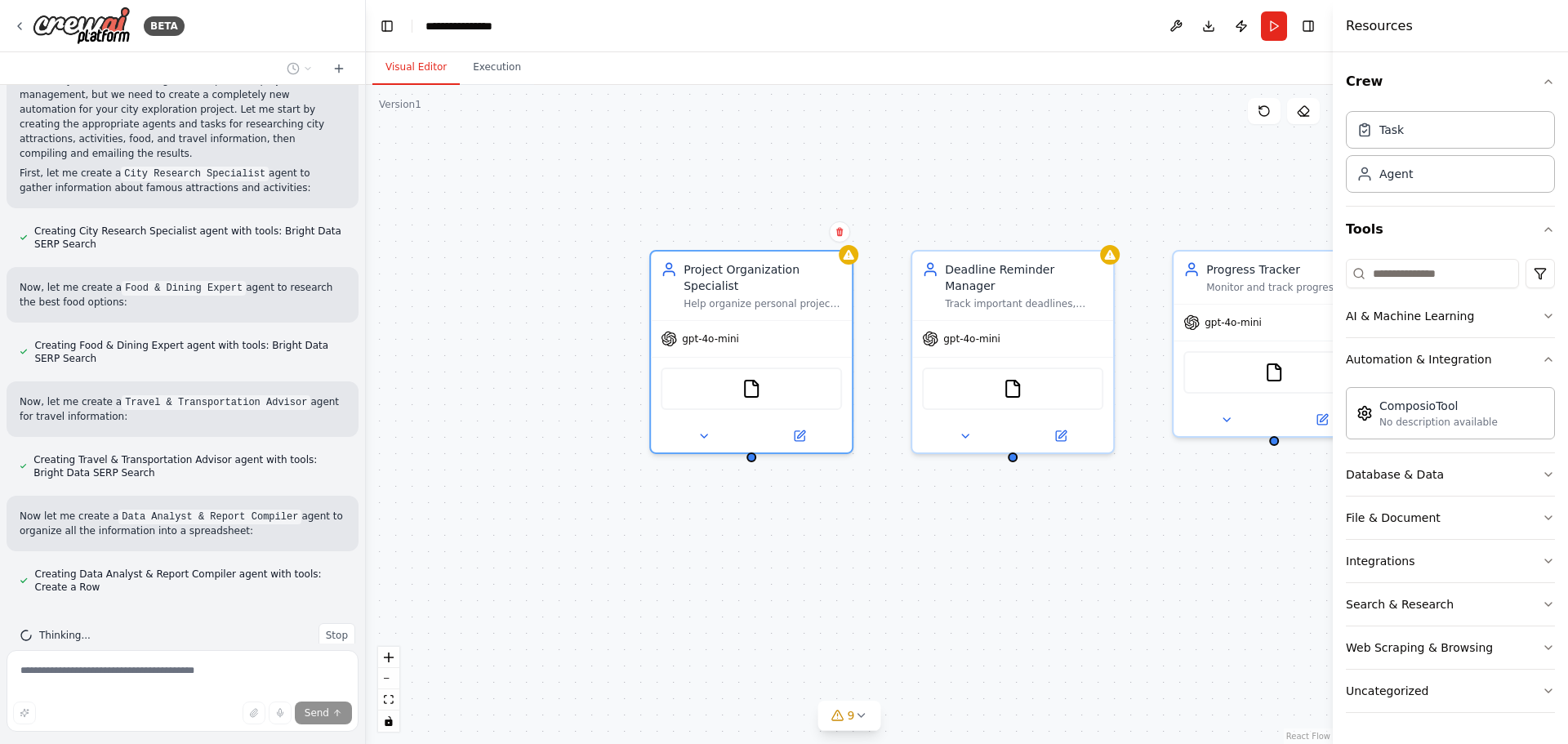
drag, startPoint x: 469, startPoint y: 408, endPoint x: 771, endPoint y: 469, distance: 308.1
click at [808, 485] on div "Project Organization Specialist Help organize personal projects by categorizing…" at bounding box center [849, 414] width 967 height 659
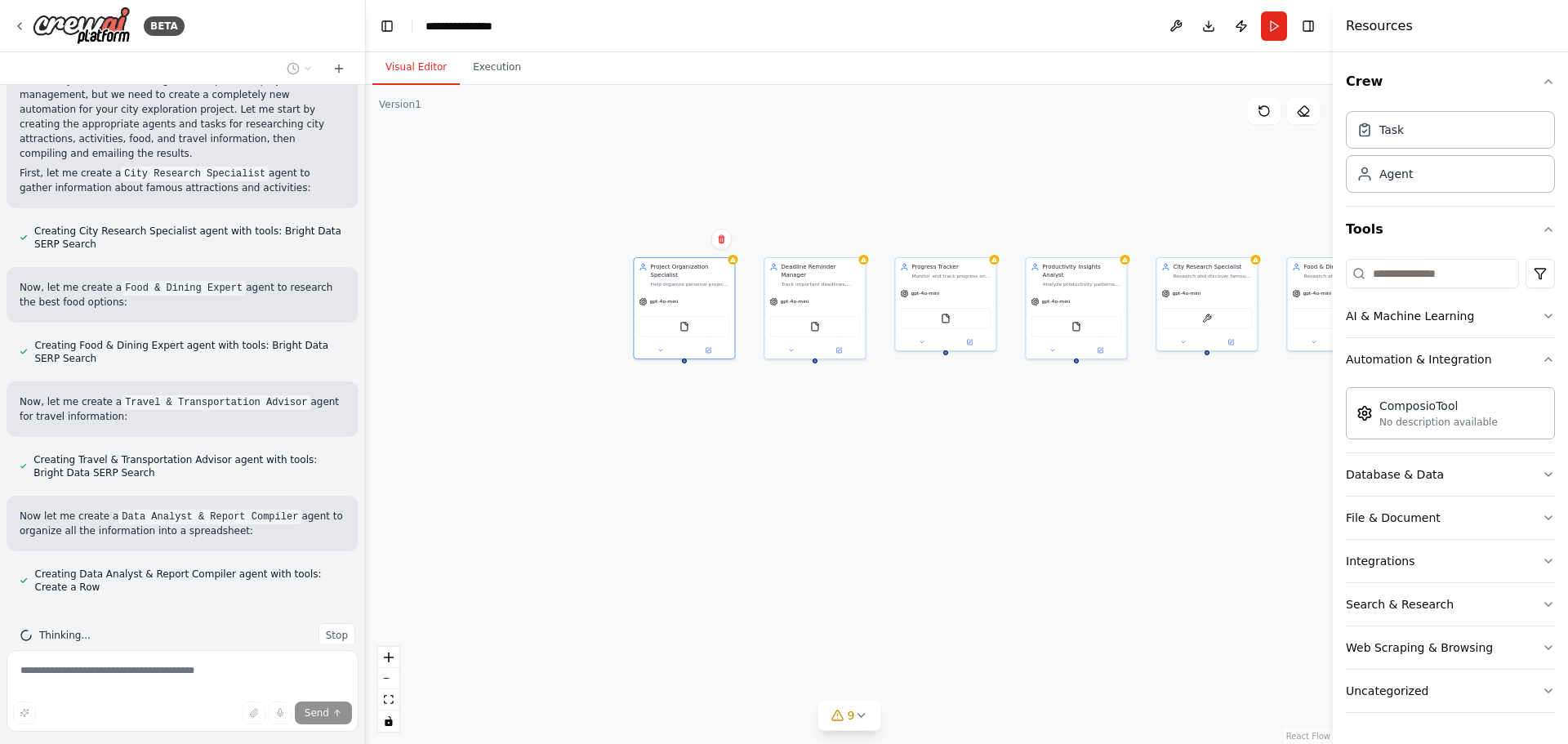
click at [686, 358] on div "Project Organization Specialist Help organize personal projects by categorizing…" at bounding box center [849, 414] width 967 height 659
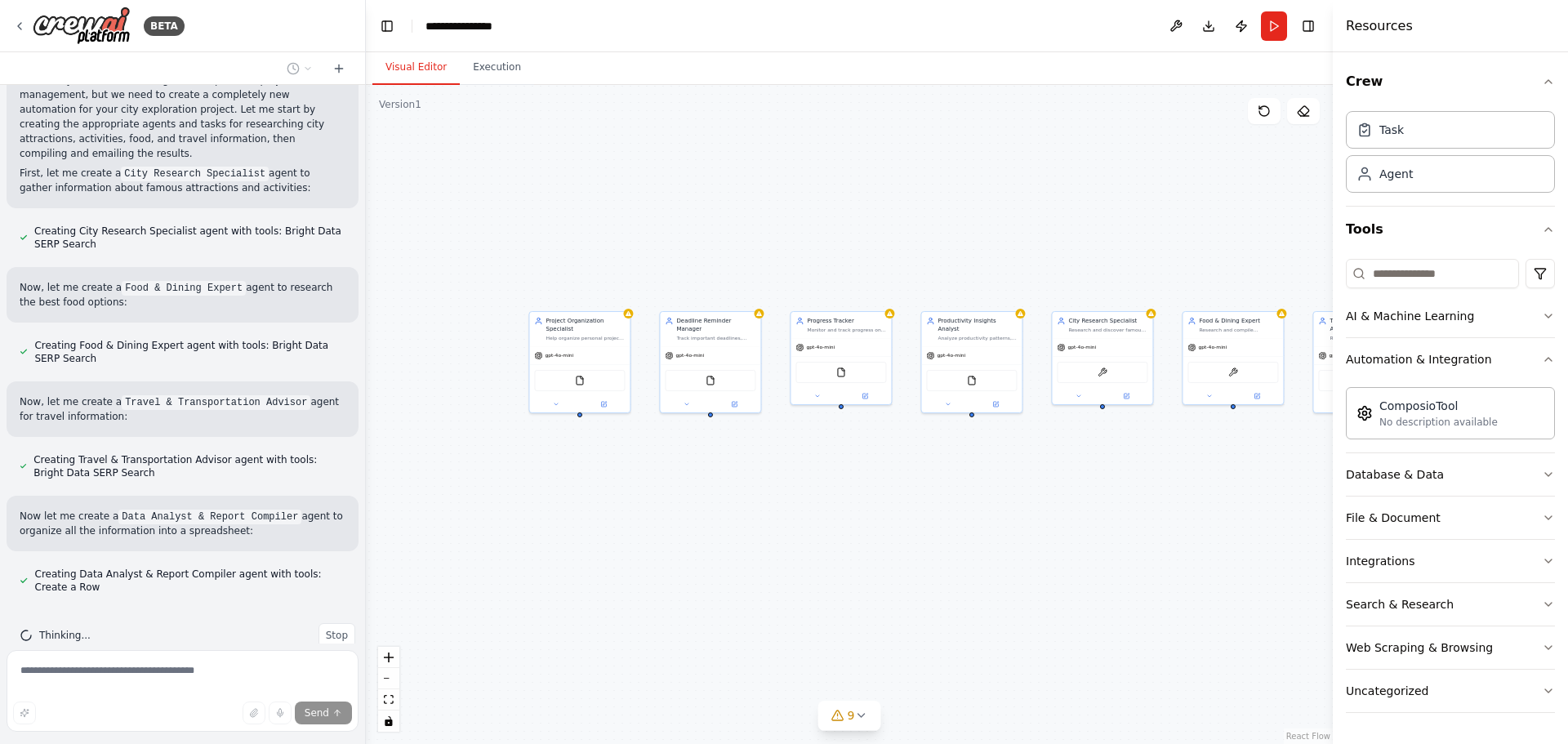
drag, startPoint x: 686, startPoint y: 358, endPoint x: 582, endPoint y: 412, distance: 117.2
click at [582, 412] on div "Project Organization Specialist Help organize personal projects by categorizing…" at bounding box center [849, 414] width 967 height 659
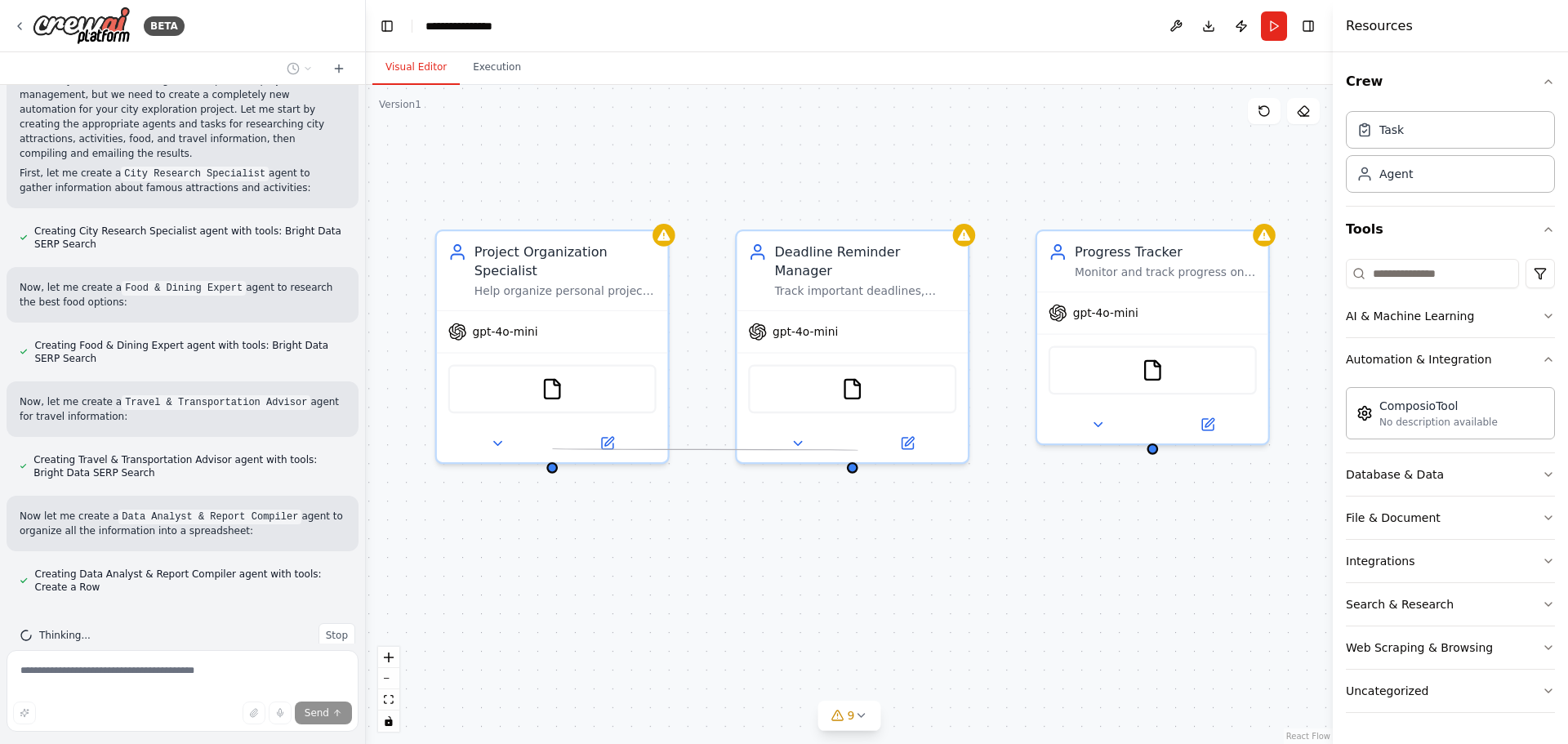
drag, startPoint x: 555, startPoint y: 446, endPoint x: 858, endPoint y: 450, distance: 303.0
click at [858, 450] on div "Project Organization Specialist Help organize personal projects by categorizing…" at bounding box center [849, 414] width 967 height 659
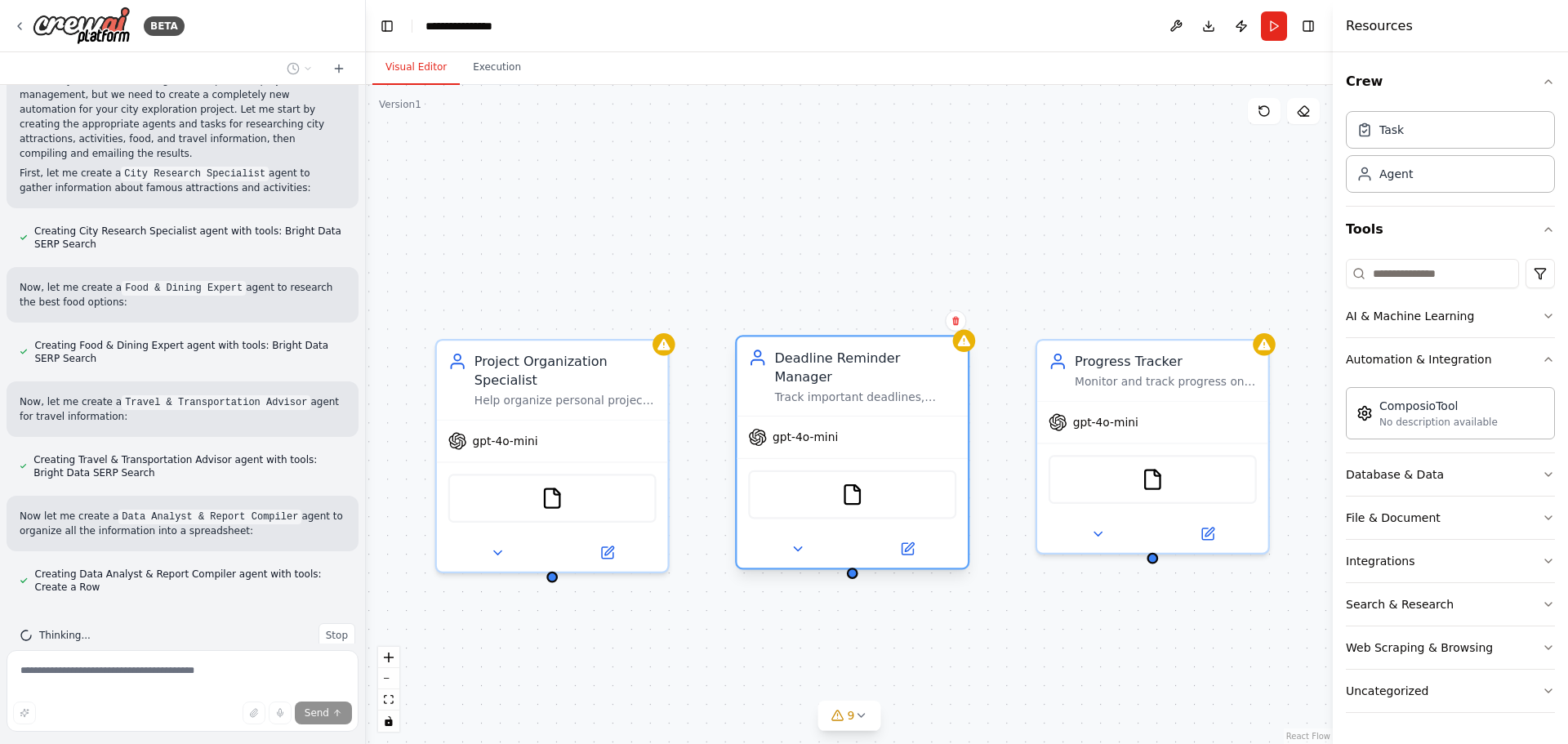
drag, startPoint x: 823, startPoint y: 257, endPoint x: 814, endPoint y: 361, distance: 104.4
click at [814, 361] on div "Deadline Reminder Manager" at bounding box center [865, 366] width 182 height 38
click at [1450, 562] on button "Integrations" at bounding box center [1450, 561] width 209 height 43
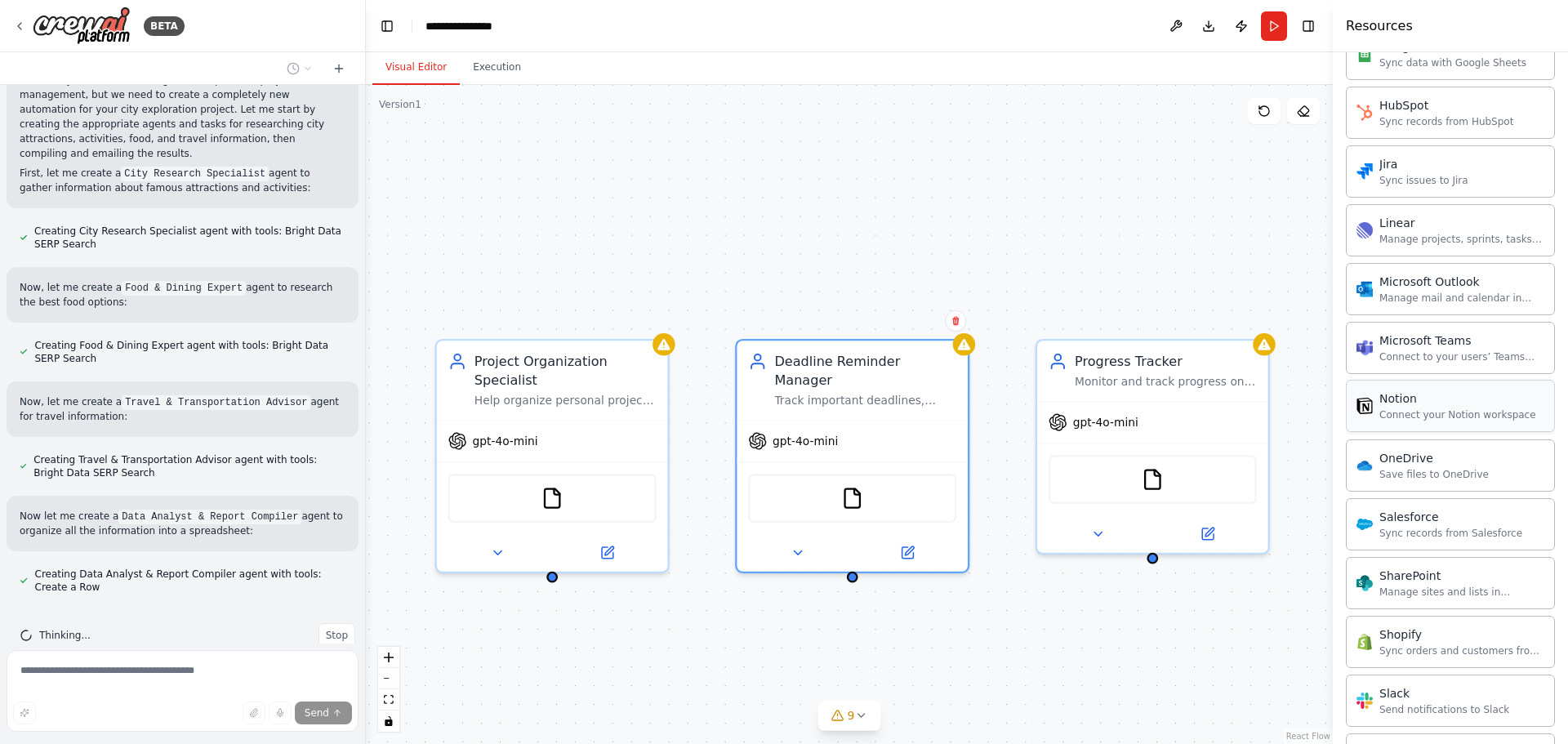
scroll to position [1302, 0]
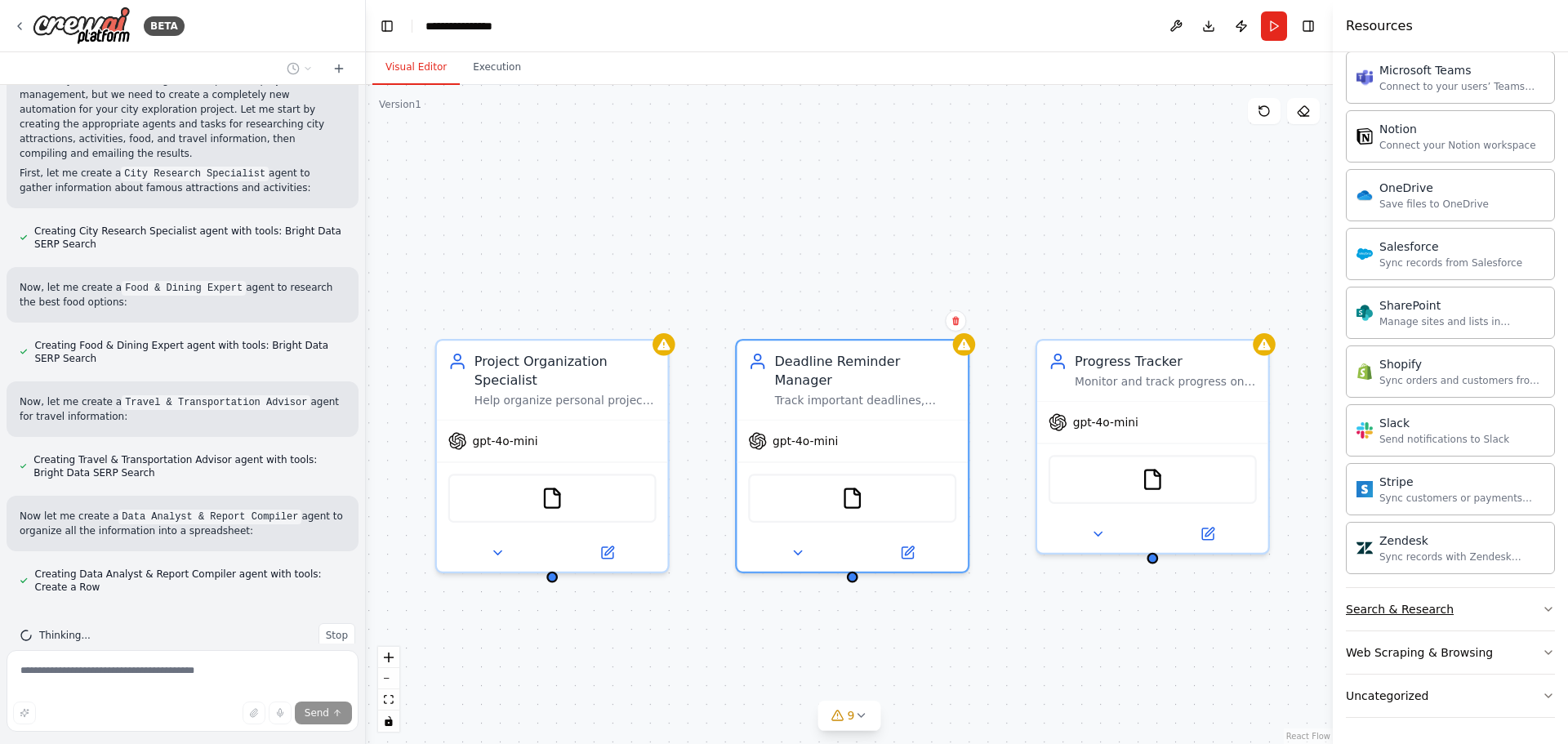
click at [1416, 605] on div "Search & Research" at bounding box center [1399, 608] width 108 height 17
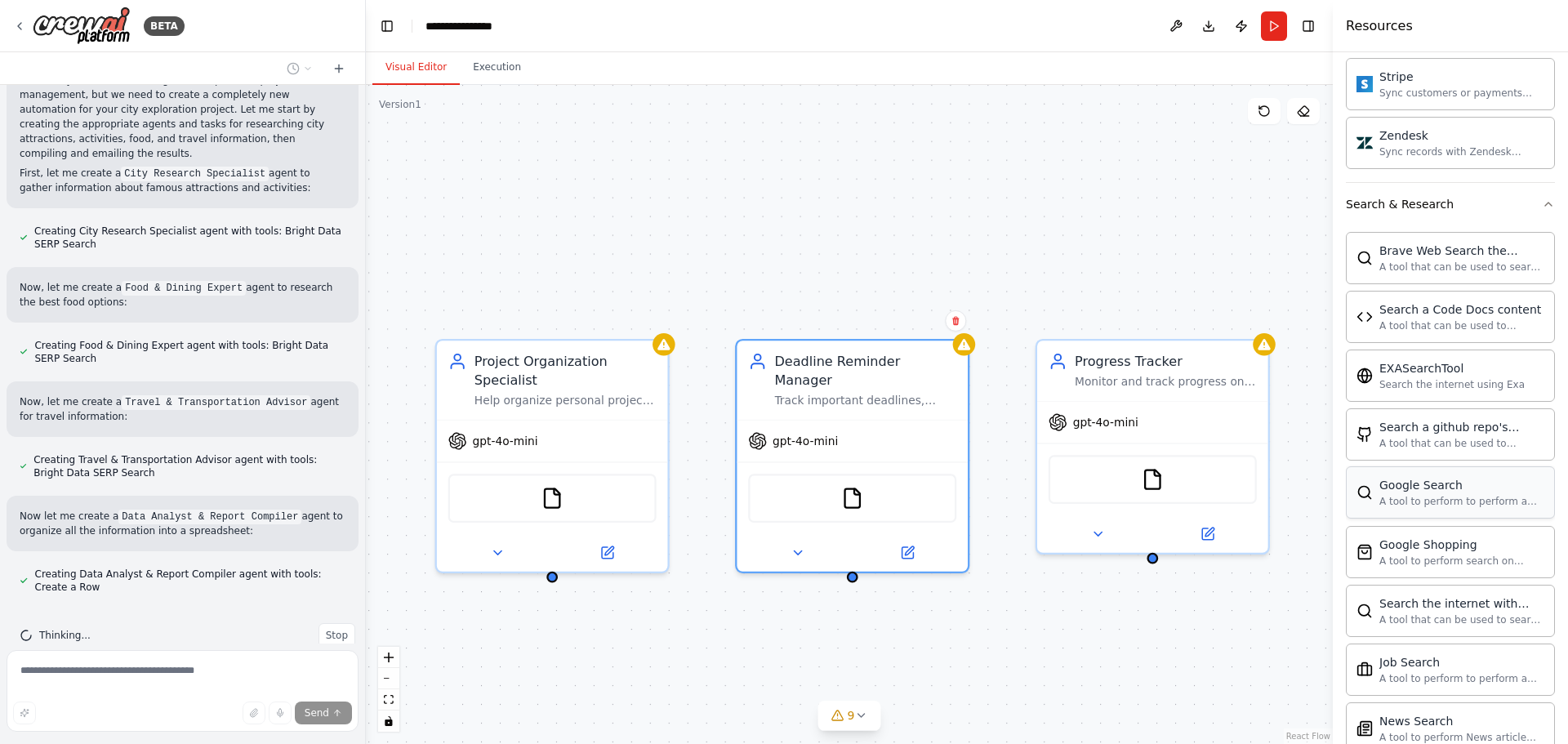
scroll to position [1709, 0]
click at [1403, 556] on div "A tool to perform search on Google shopping with a search_query." at bounding box center [1461, 557] width 165 height 13
drag, startPoint x: 550, startPoint y: 562, endPoint x: 550, endPoint y: 579, distance: 17.0
click at [550, 579] on div "Project Organization Specialist Help organize personal projects by categorizing…" at bounding box center [849, 414] width 967 height 659
click at [483, 537] on button at bounding box center [496, 549] width 106 height 23
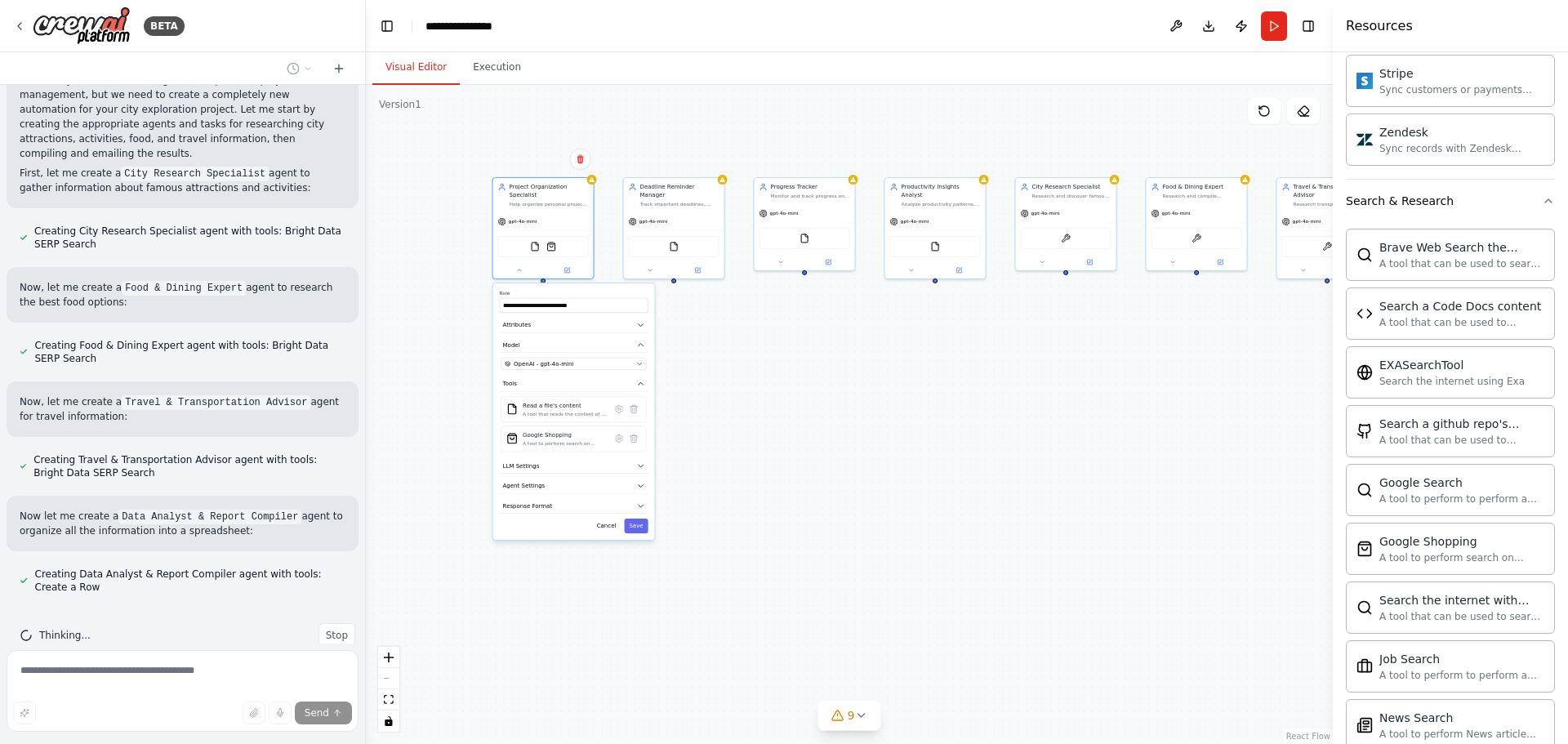
drag, startPoint x: 746, startPoint y: 601, endPoint x: 770, endPoint y: 310, distance: 292.0
click at [770, 310] on div "**********" at bounding box center [849, 414] width 967 height 659
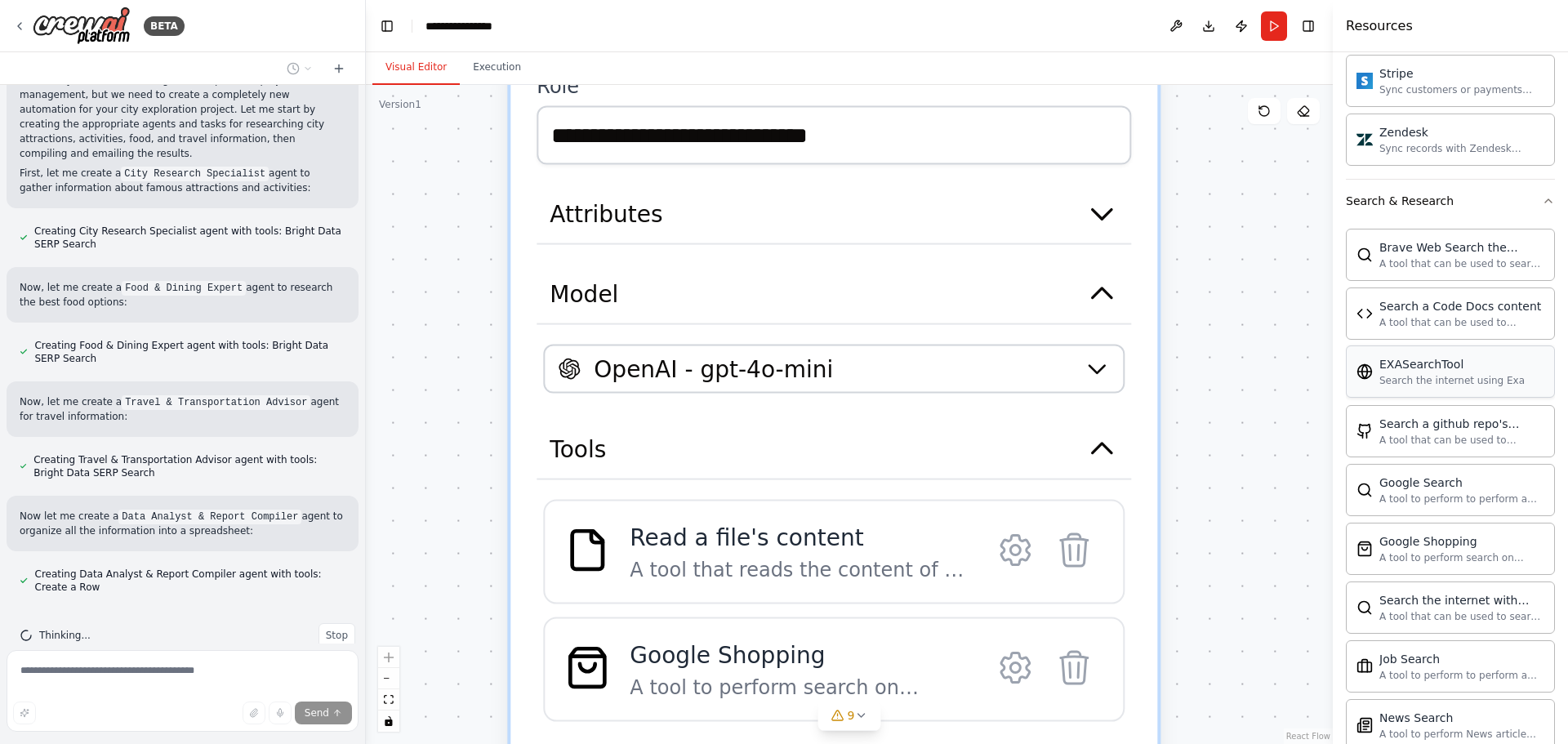
drag, startPoint x: 604, startPoint y: 398, endPoint x: 1415, endPoint y: 364, distance: 811.7
click at [1448, 382] on div "BETA create a project in the agentic ai to famous things in a city to do like L…" at bounding box center [784, 372] width 1568 height 744
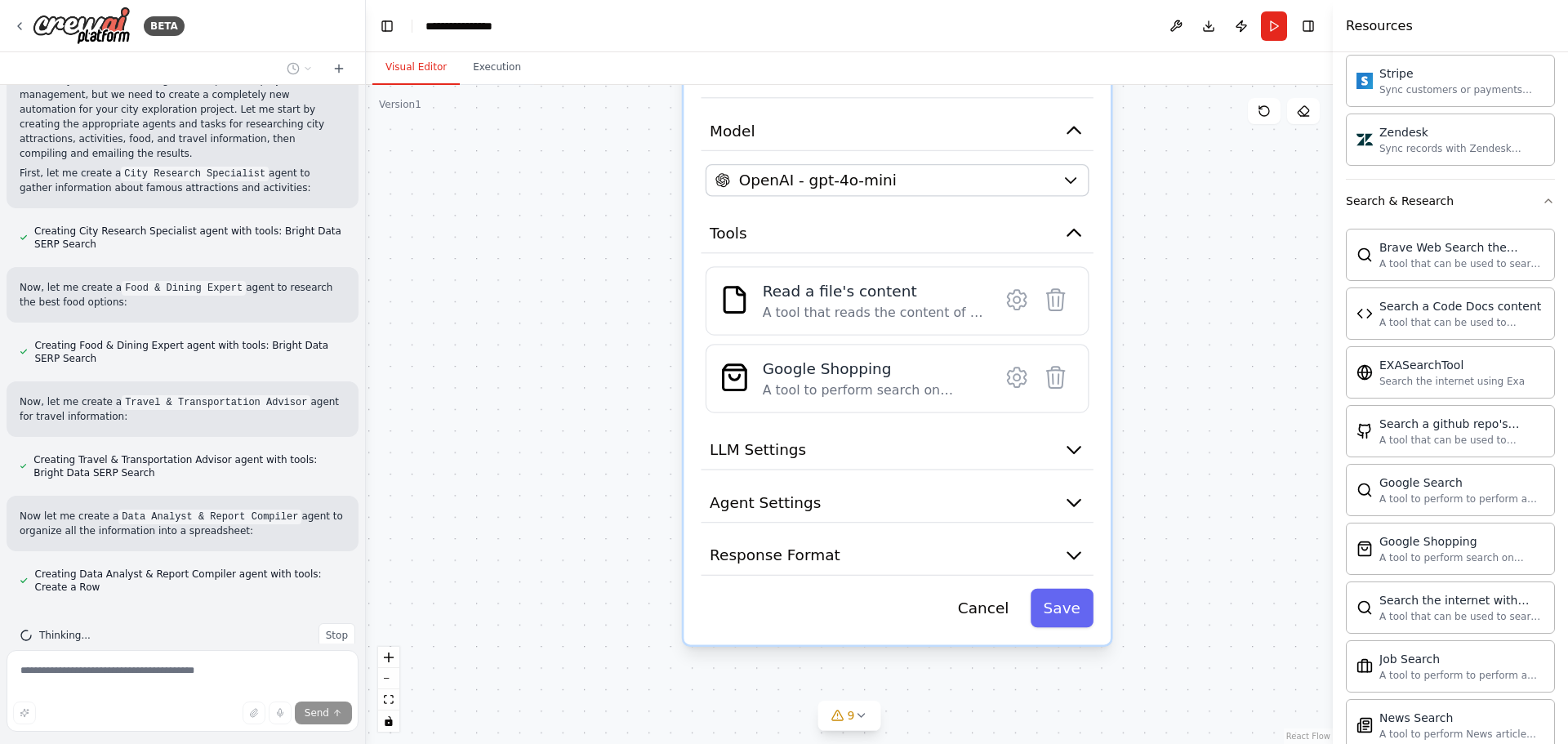
drag, startPoint x: 452, startPoint y: 394, endPoint x: 446, endPoint y: 228, distance: 166.1
click at [352, 232] on div "BETA create a project in the agentic ai to famous things in a city to do like L…" at bounding box center [784, 372] width 1568 height 744
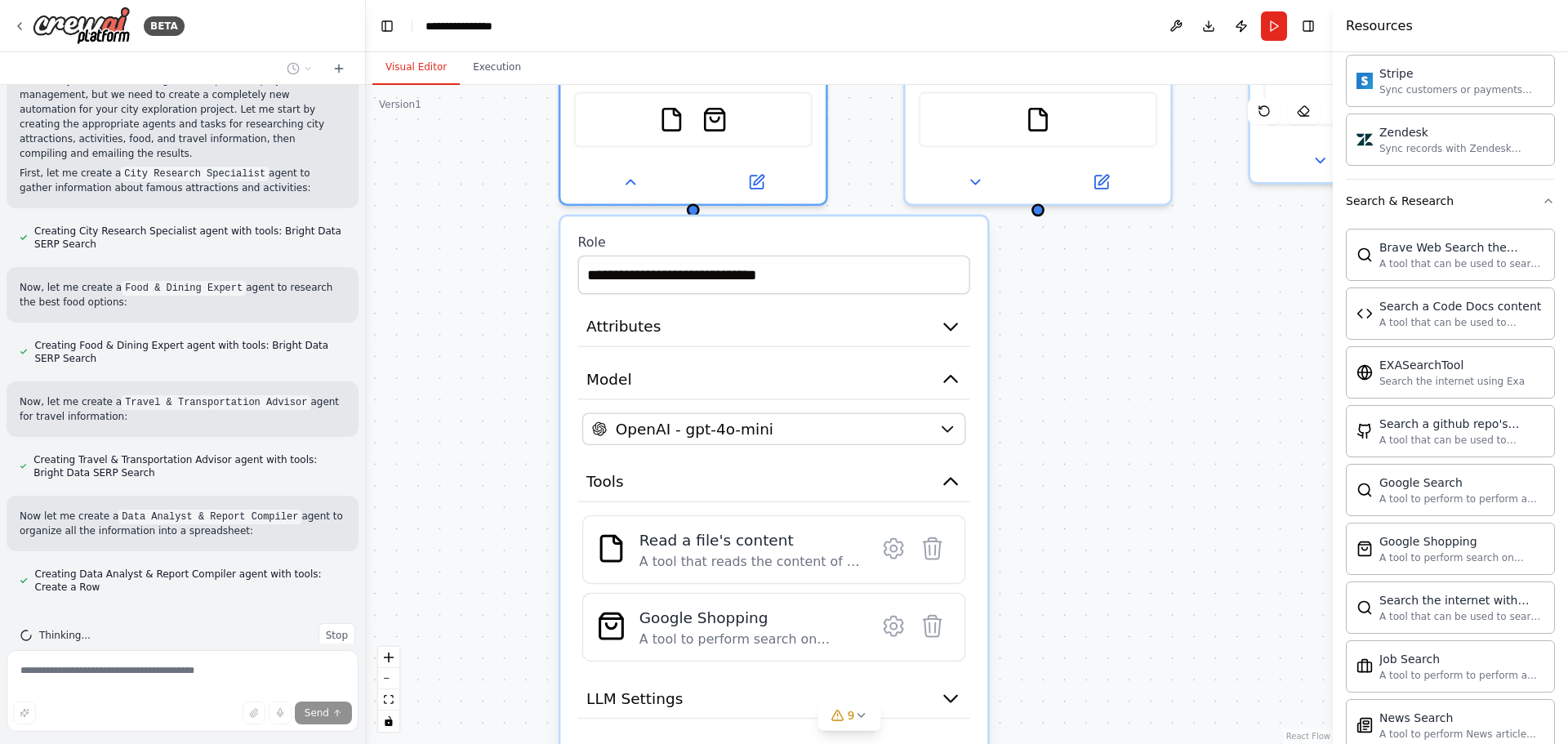
drag, startPoint x: 1040, startPoint y: 273, endPoint x: 1027, endPoint y: 461, distance: 188.4
click at [1027, 461] on div "**********" at bounding box center [849, 414] width 967 height 659
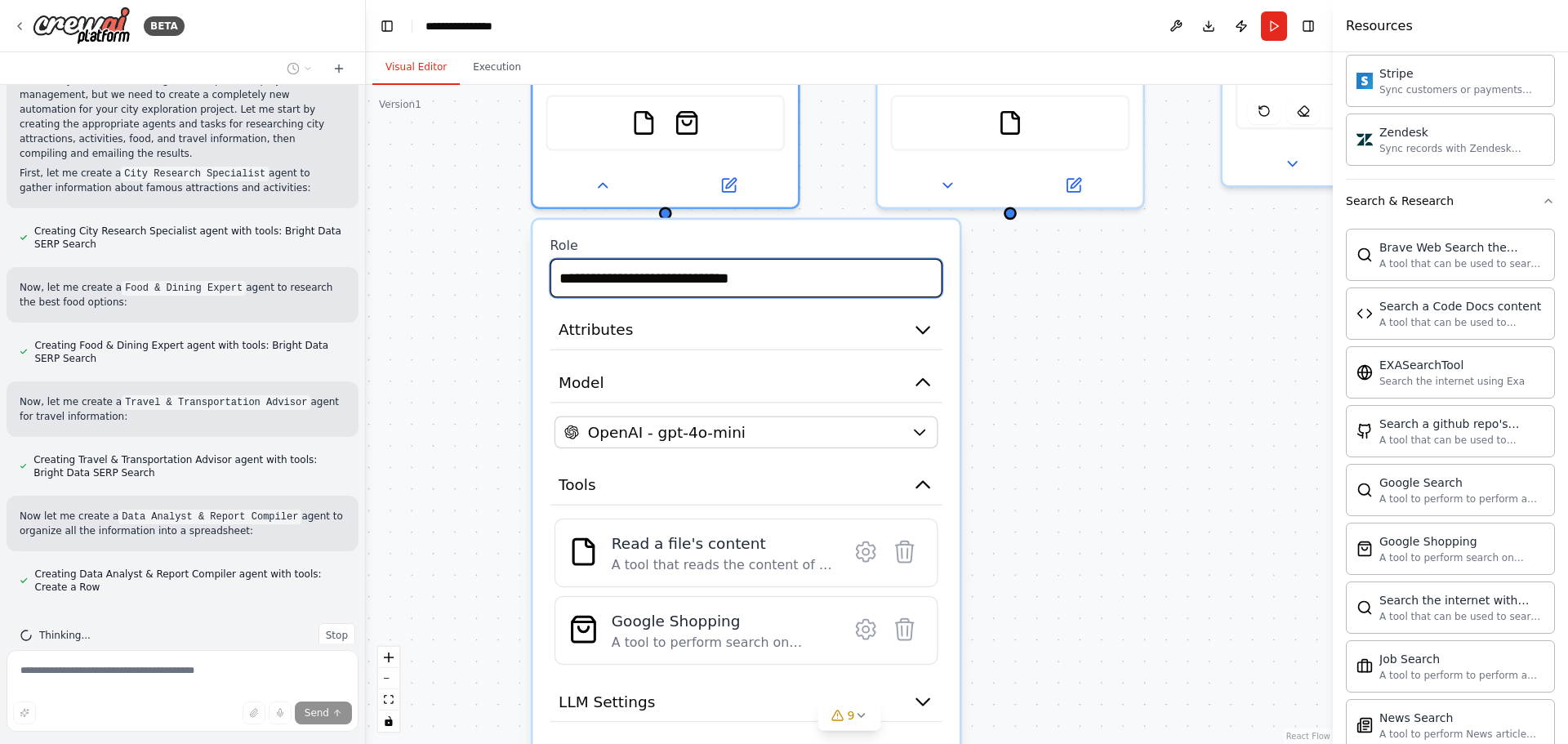
click at [692, 261] on input "**********" at bounding box center [747, 278] width 392 height 39
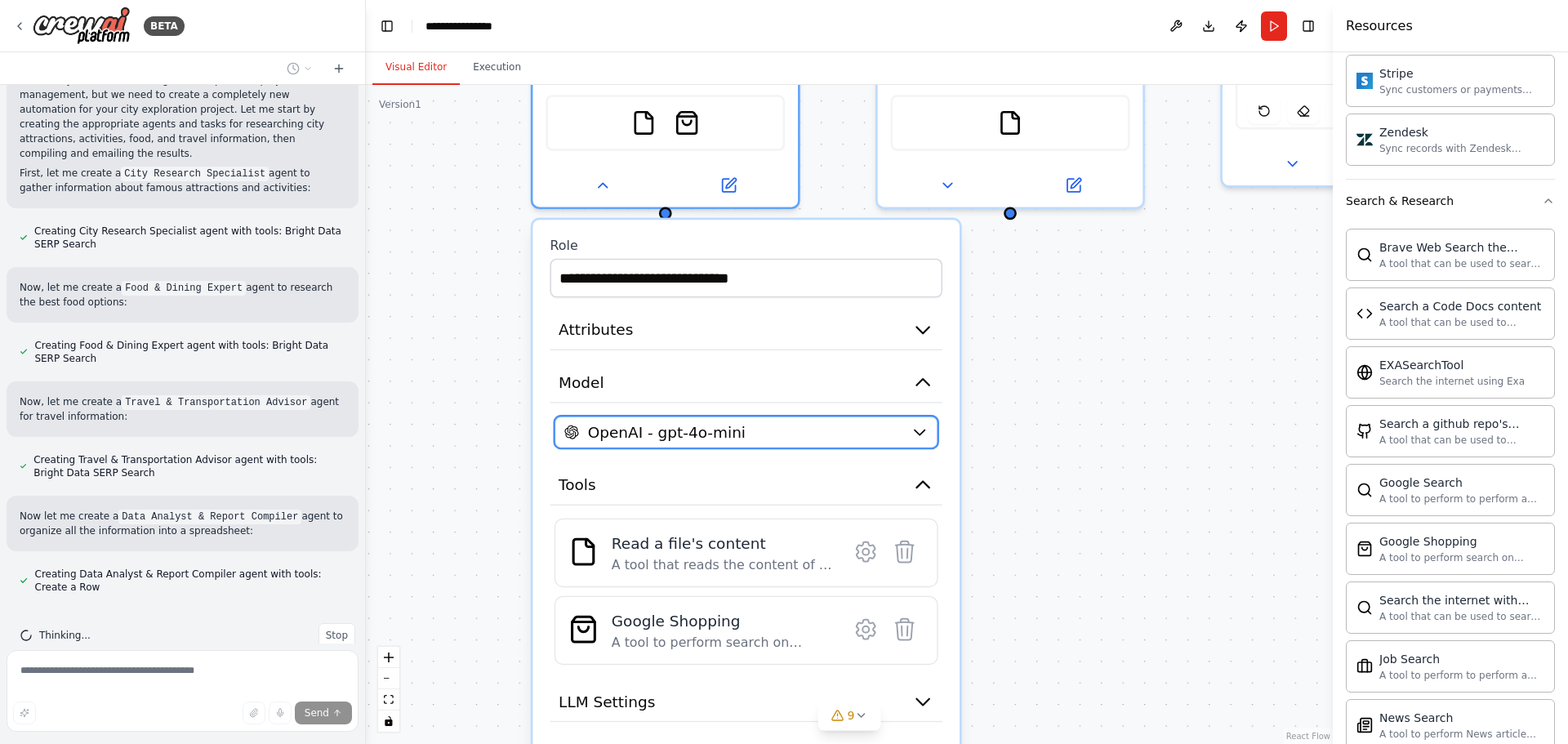
click at [674, 421] on span "OpenAI - gpt-4o-mini" at bounding box center [667, 432] width 158 height 21
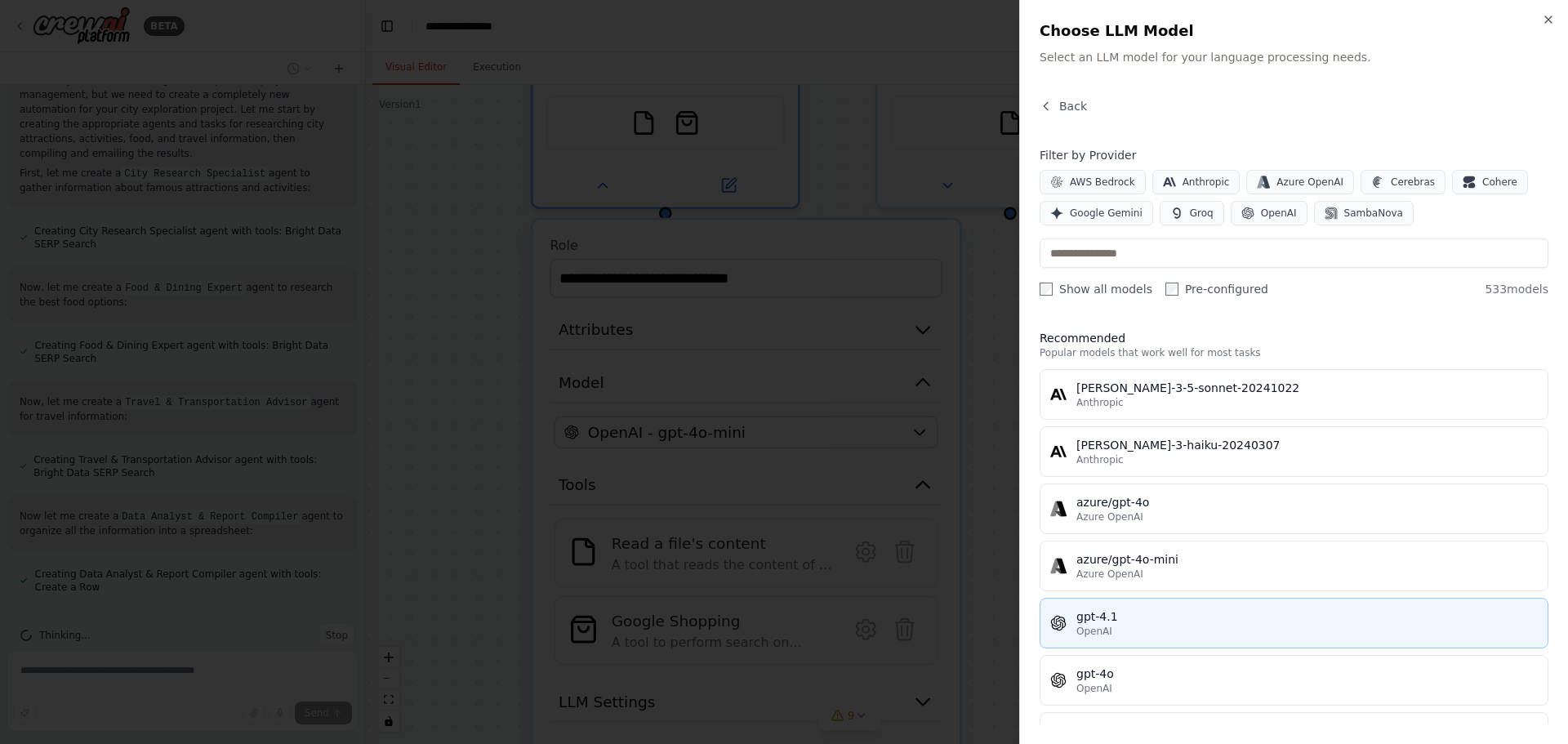
click at [1106, 617] on div "gpt-4.1" at bounding box center [1306, 616] width 461 height 17
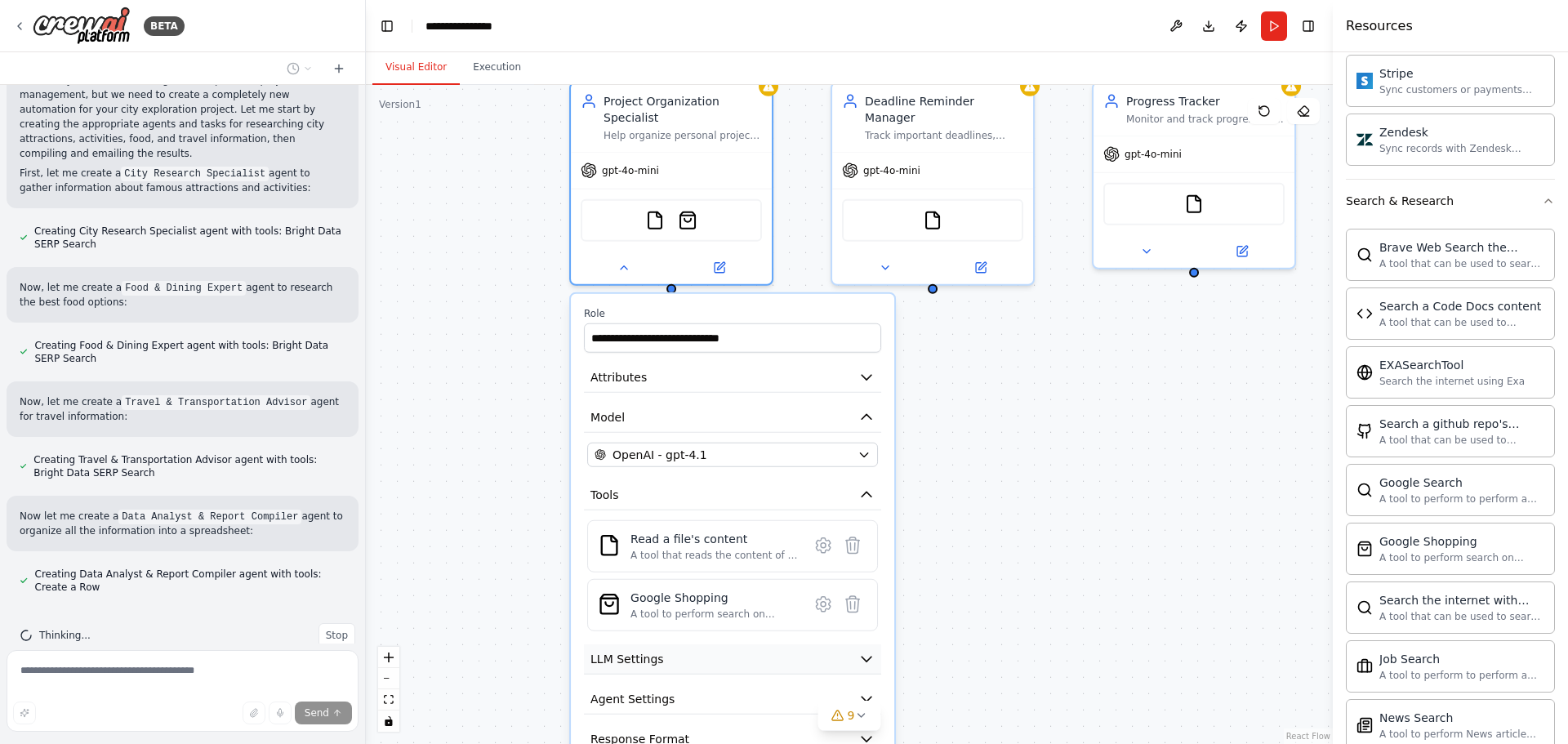
click at [740, 644] on button "LLM Settings" at bounding box center [733, 659] width 298 height 31
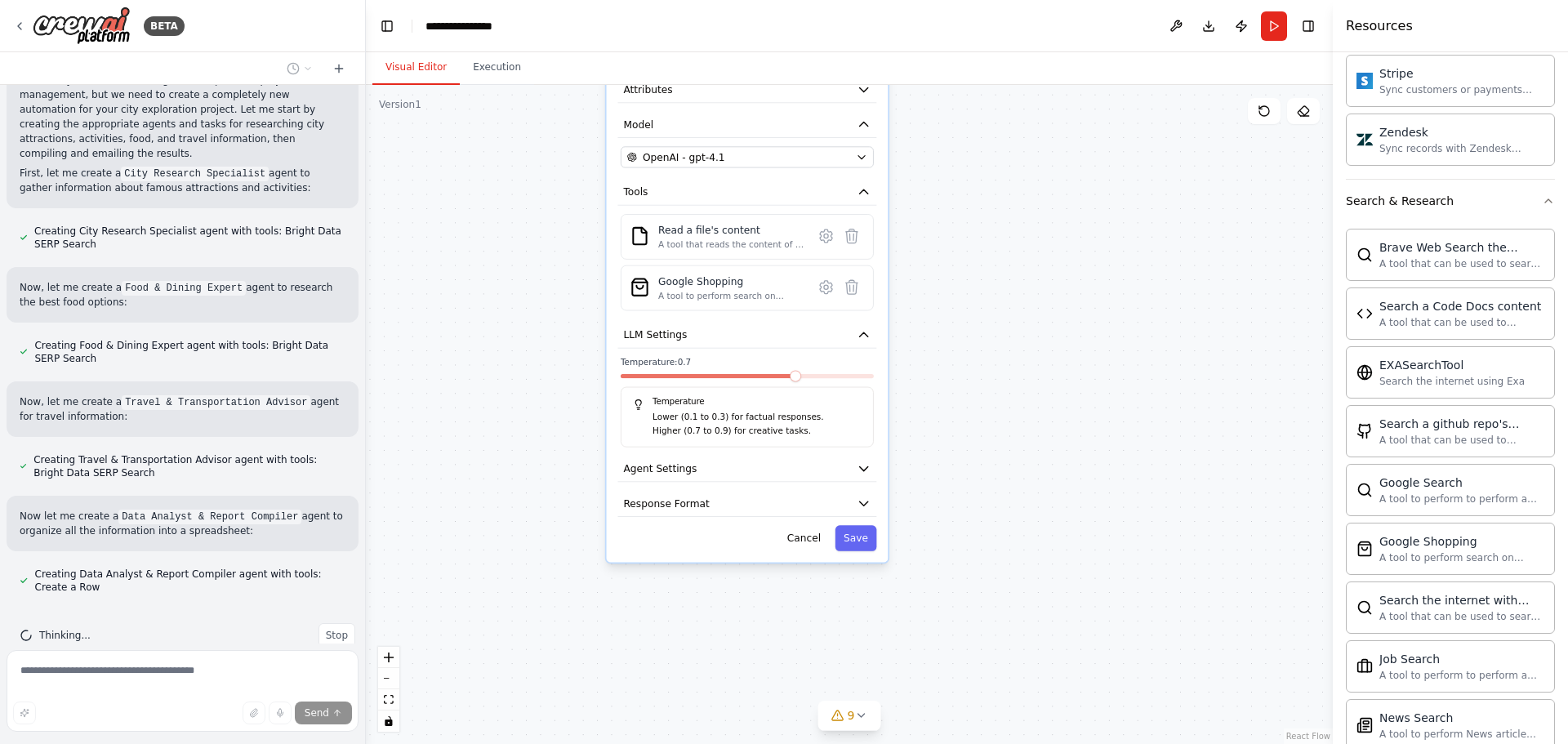
drag, startPoint x: 947, startPoint y: 559, endPoint x: 877, endPoint y: 293, distance: 275.1
click at [935, 255] on div "**********" at bounding box center [849, 414] width 967 height 659
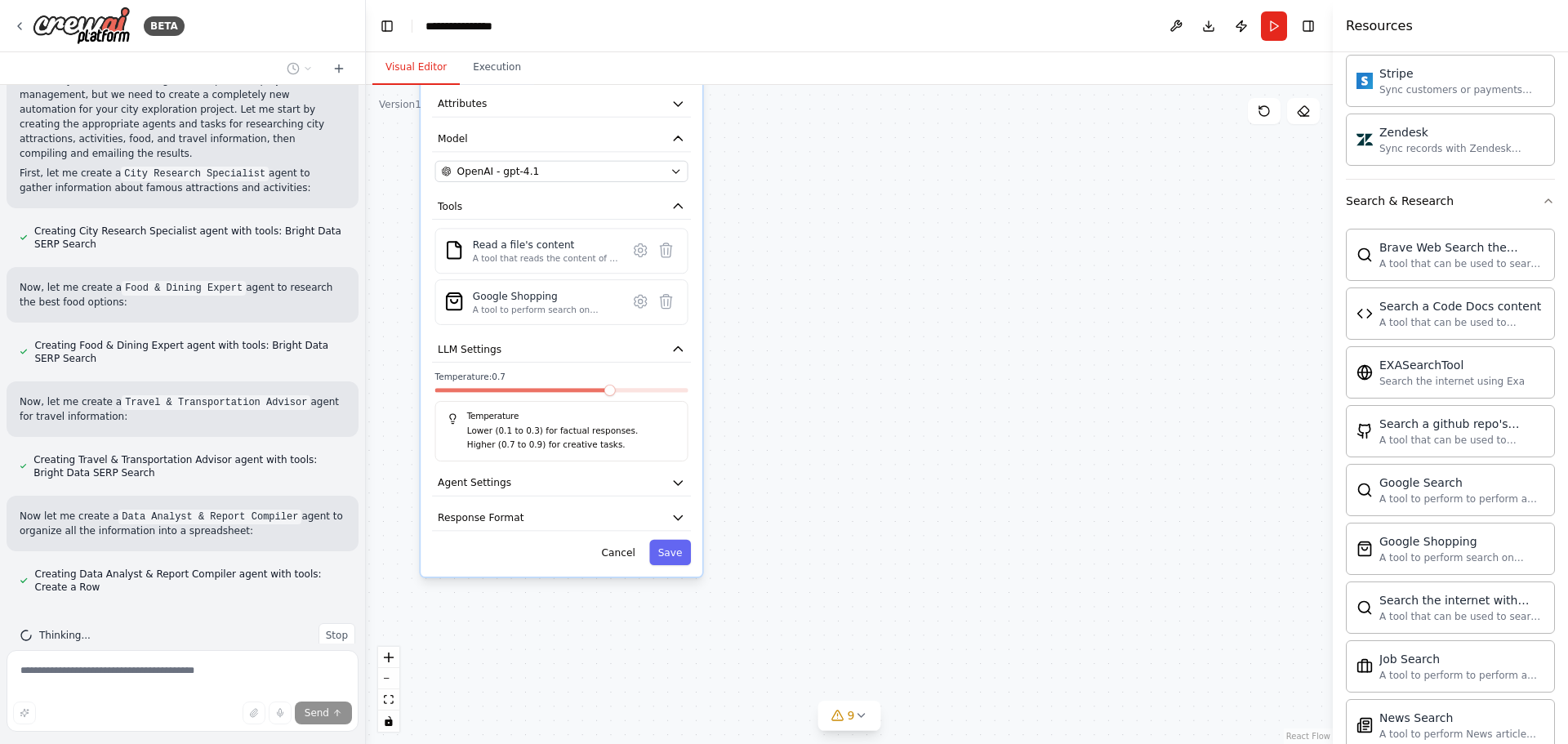
drag, startPoint x: 719, startPoint y: 371, endPoint x: 568, endPoint y: 391, distance: 152.3
click at [568, 401] on div "Temperature Lower (0.1 to 0.3) for factual responses. Higher (0.7 to 0.9) for c…" at bounding box center [561, 431] width 253 height 60
click at [435, 384] on span at bounding box center [440, 390] width 11 height 11
click at [562, 470] on button "Agent Settings" at bounding box center [561, 482] width 259 height 26
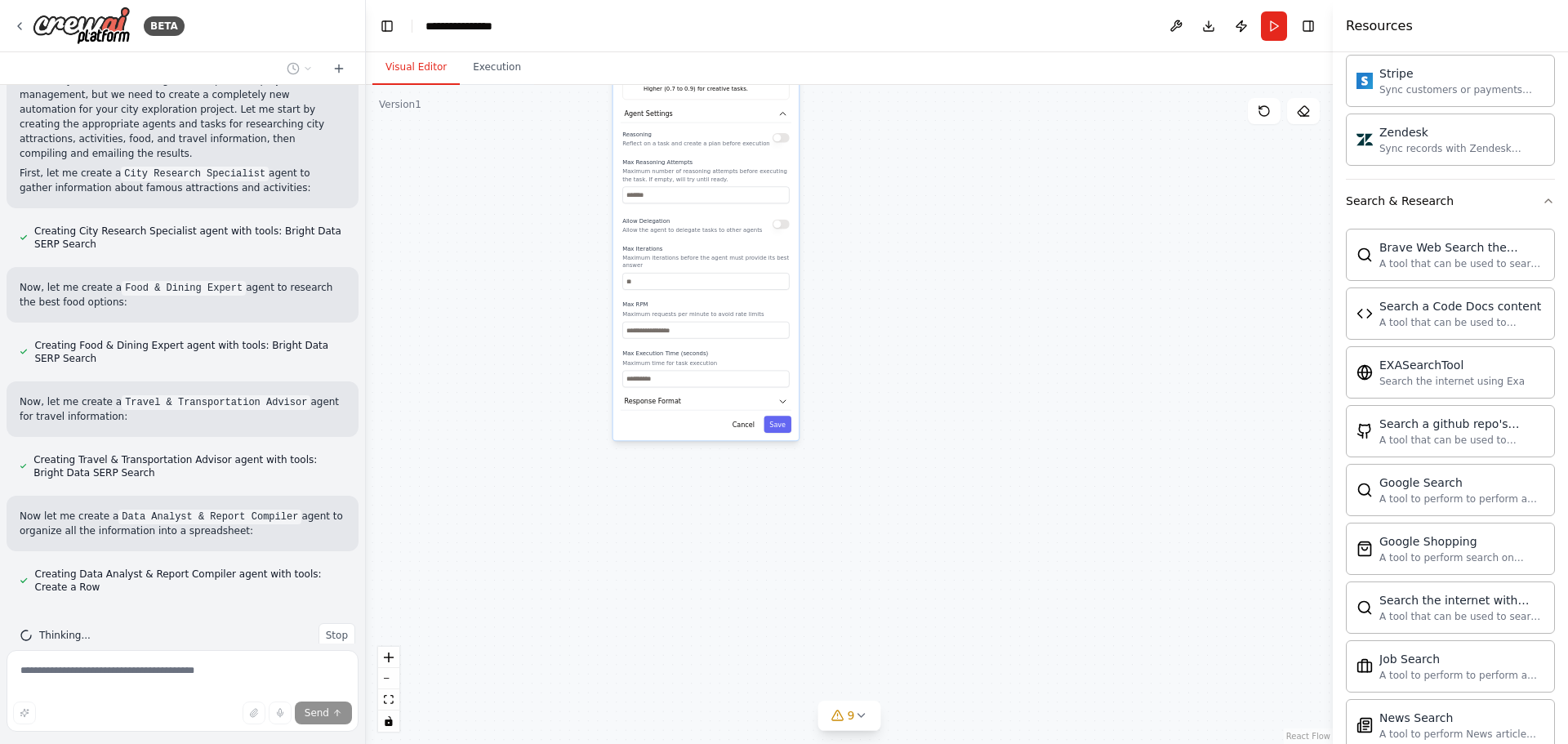
drag, startPoint x: 778, startPoint y: 517, endPoint x: 897, endPoint y: 228, distance: 312.5
click at [919, 163] on div "**********" at bounding box center [849, 414] width 967 height 659
click at [691, 371] on input "number" at bounding box center [704, 380] width 166 height 18
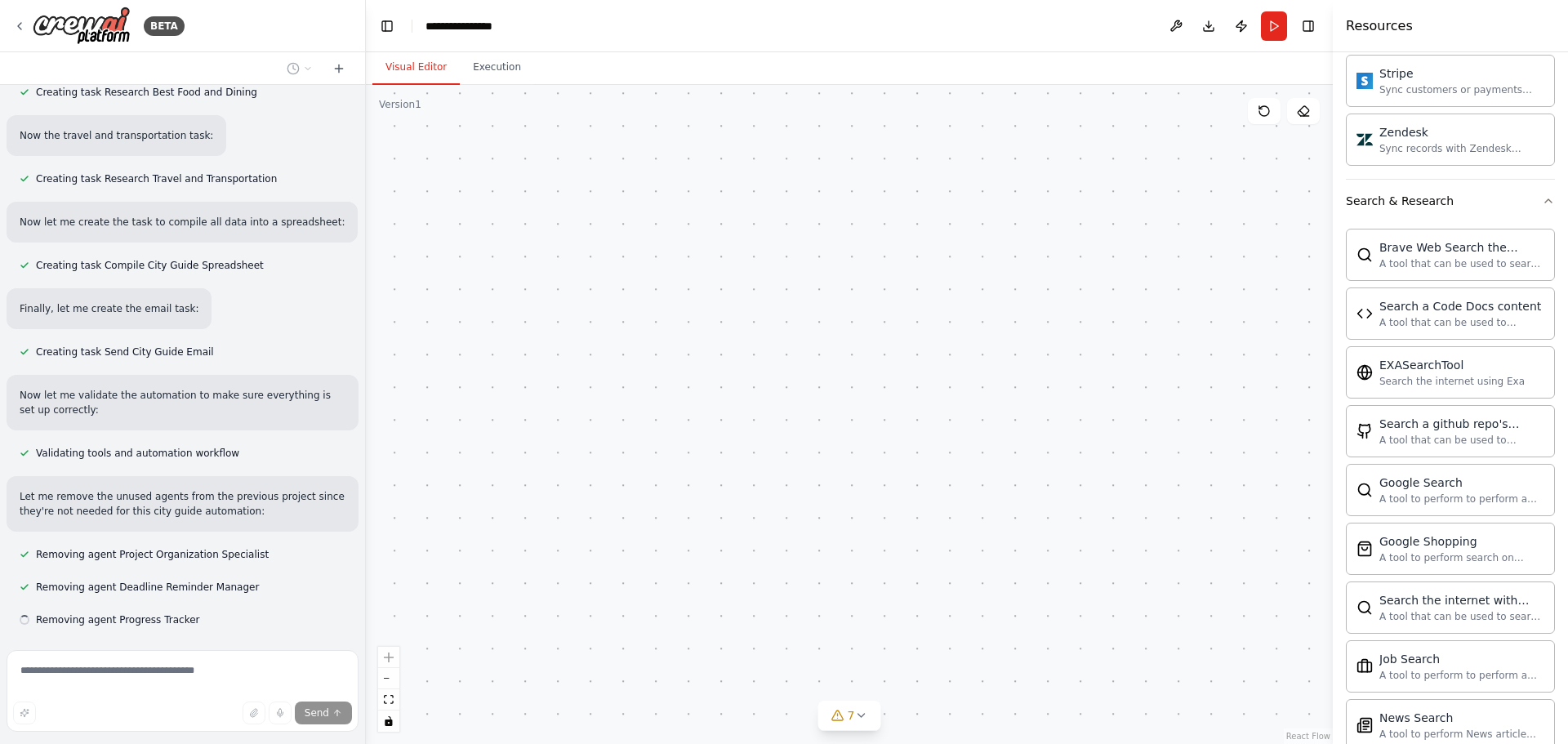
scroll to position [1520, 0]
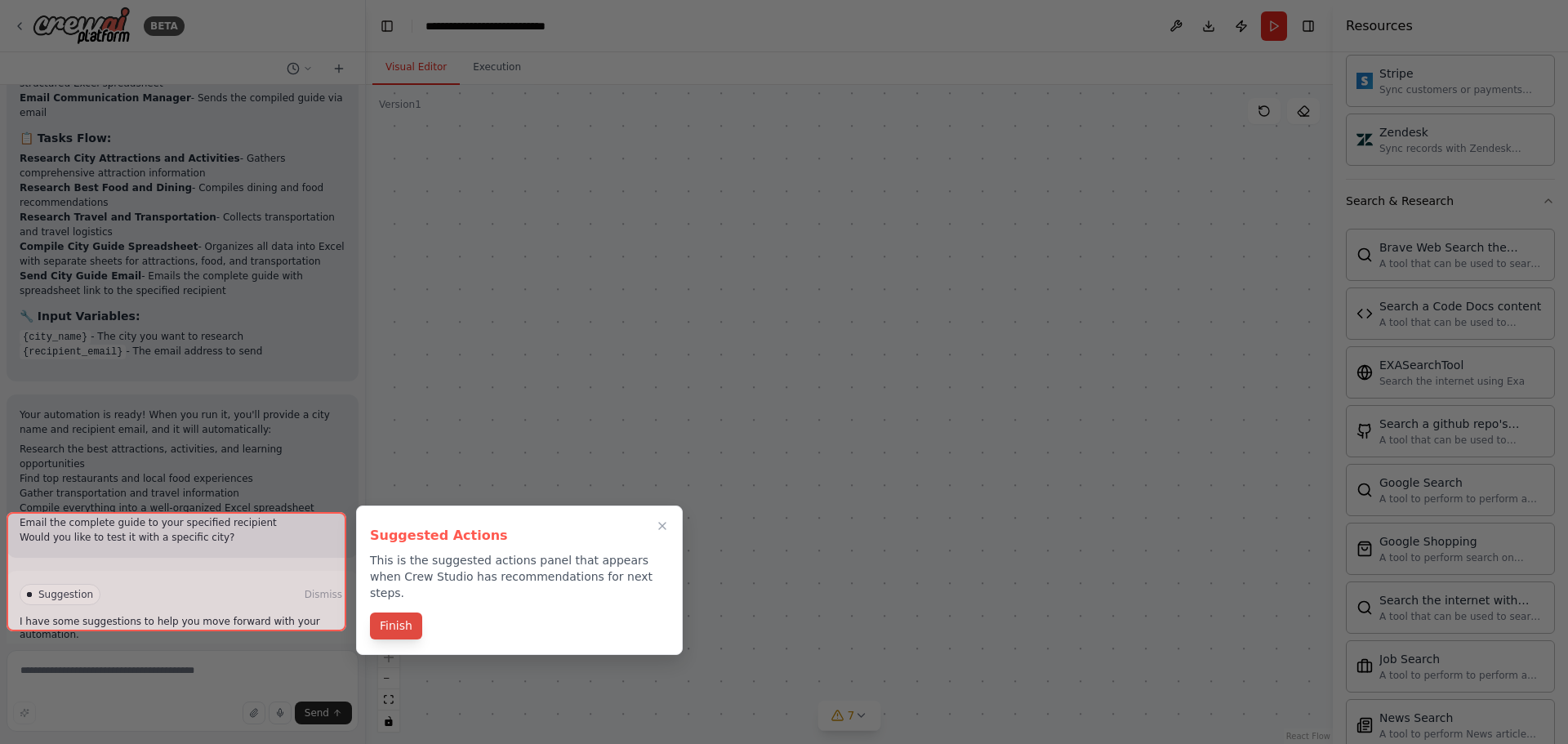
click at [390, 613] on button "Finish" at bounding box center [397, 626] width 53 height 27
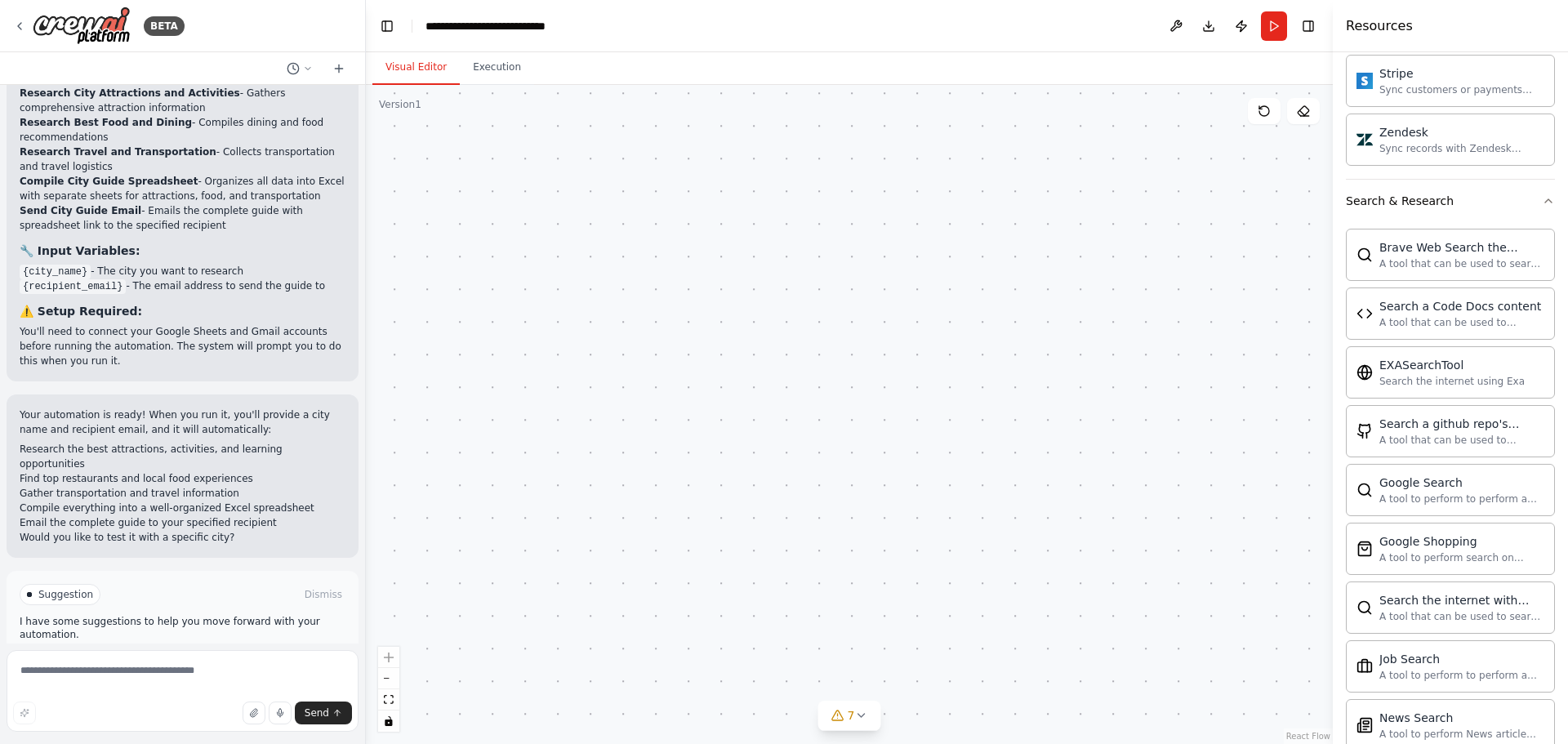
click at [275, 650] on button "Run Automation" at bounding box center [182, 663] width 326 height 26
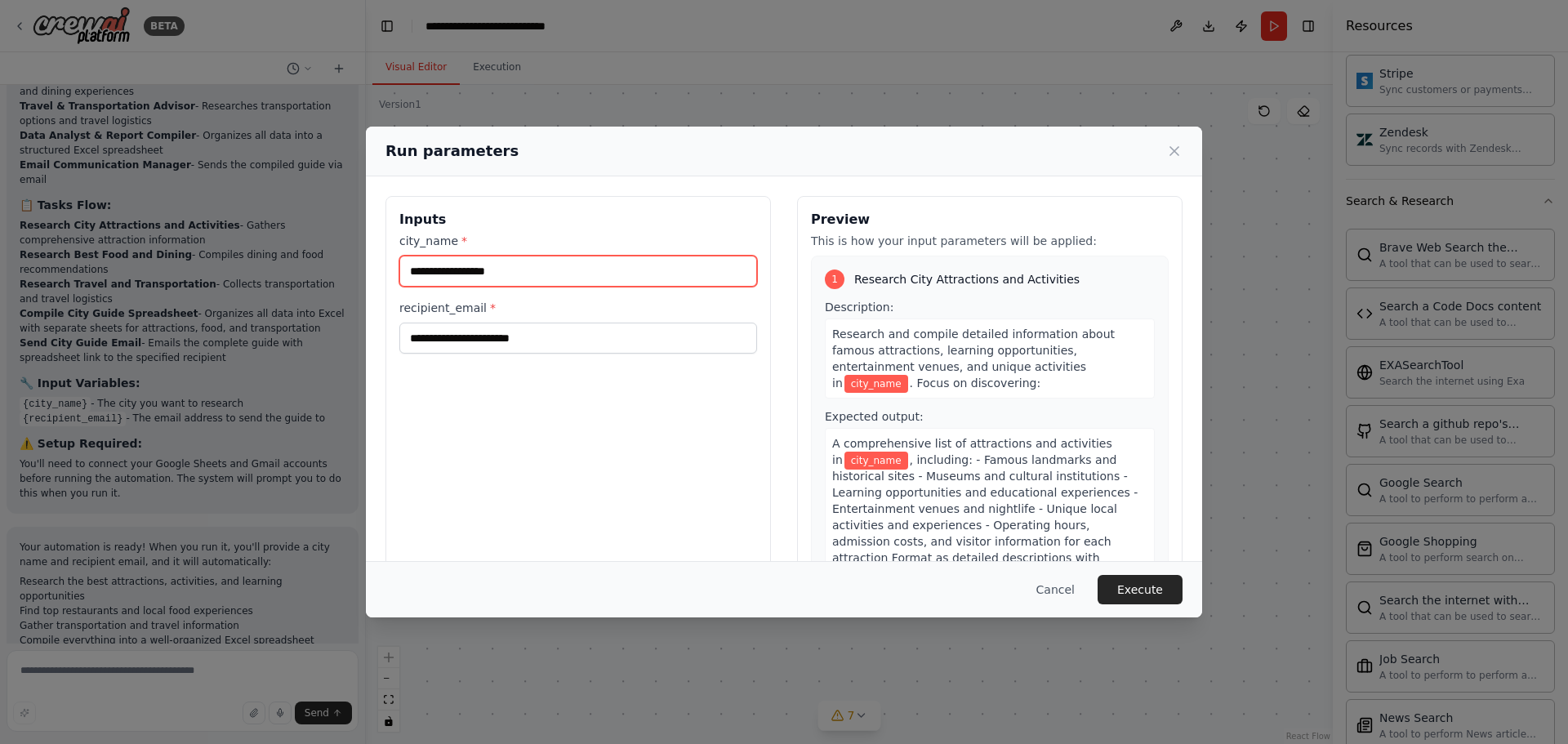
click at [503, 270] on input "city_name *" at bounding box center [578, 270] width 358 height 31
type input "******"
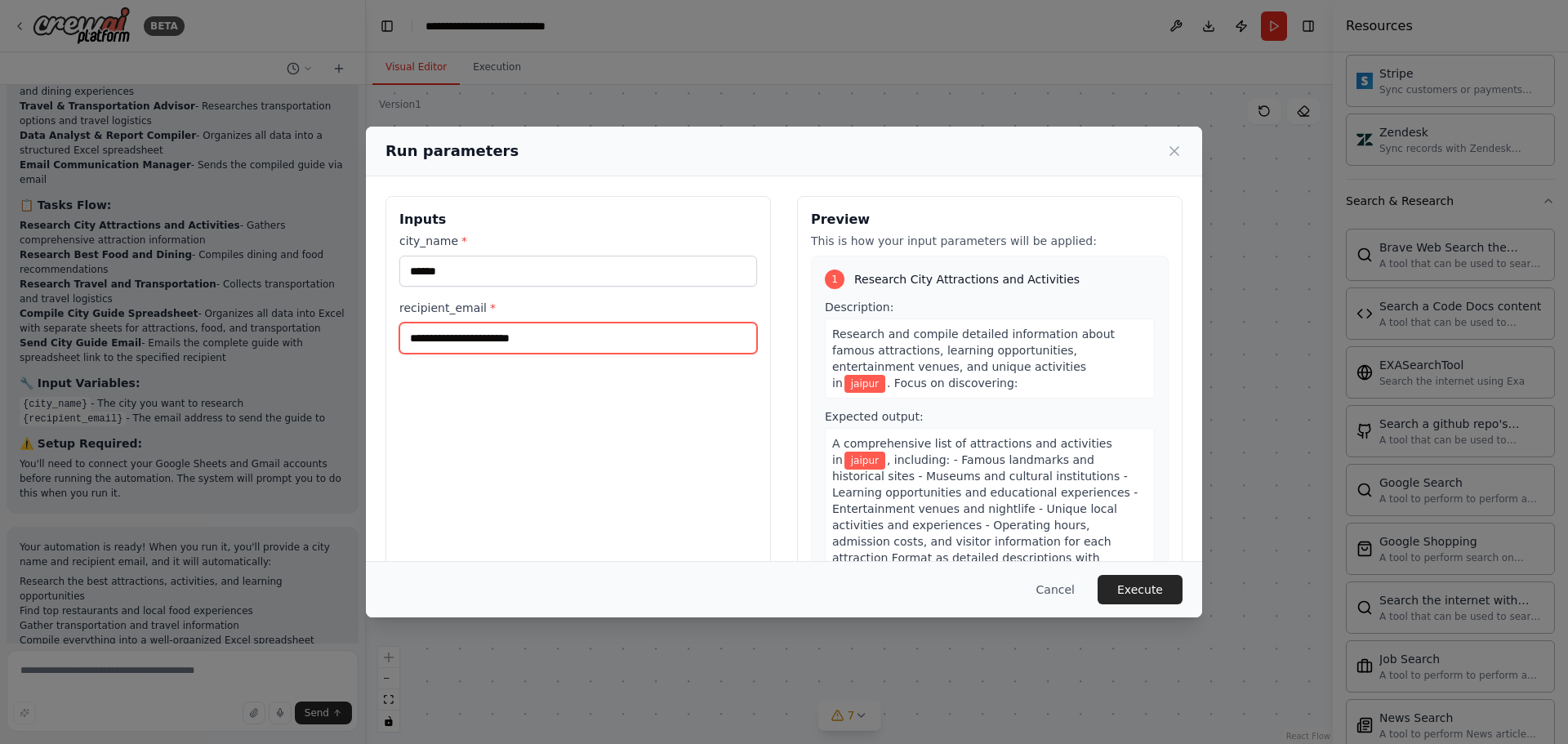
click at [519, 343] on input "recipient_email *" at bounding box center [578, 337] width 358 height 31
type input "**********"
click at [1123, 585] on button "Execute" at bounding box center [1140, 590] width 85 height 30
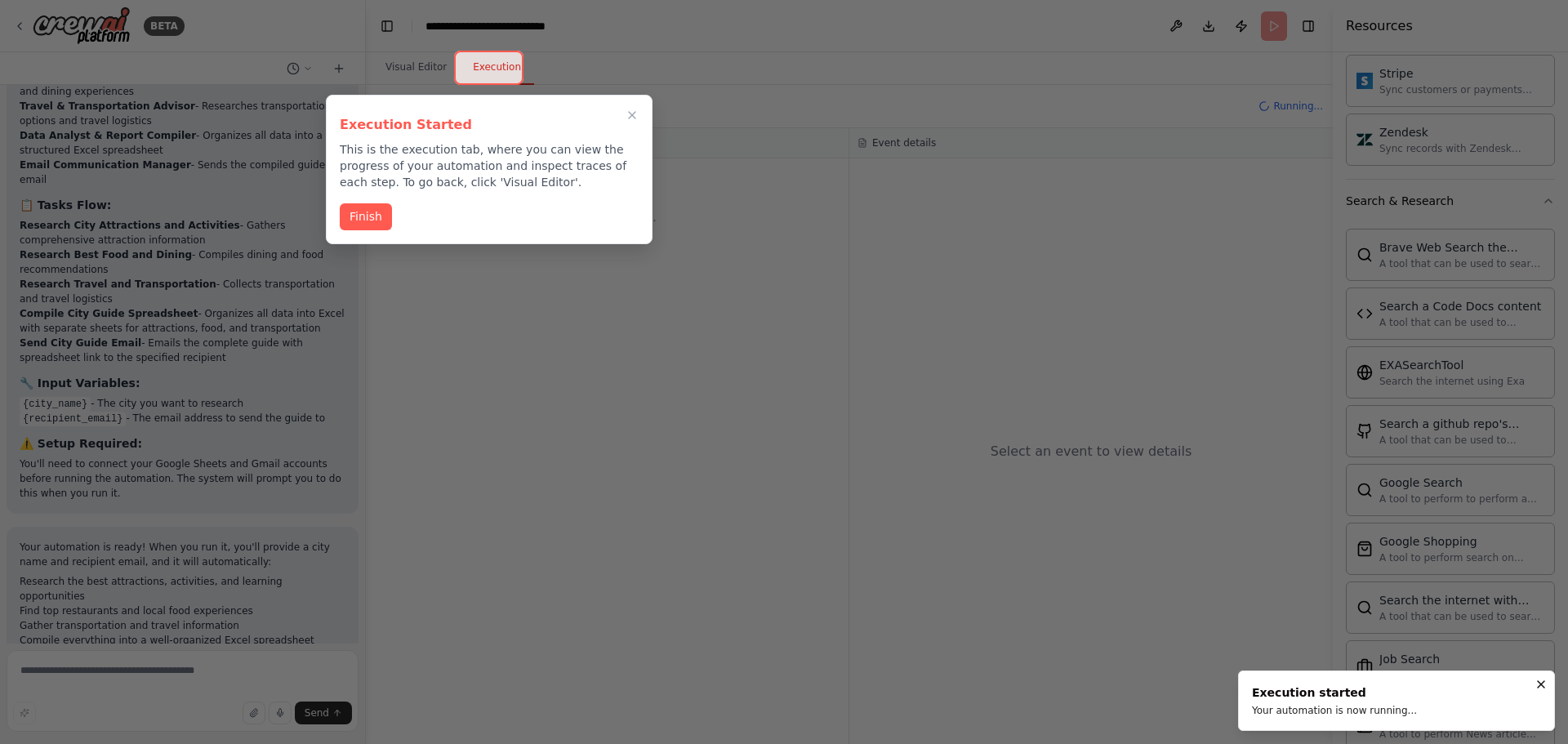
click at [380, 192] on div "Execution Started This is the execution tab, where you can view the progress of…" at bounding box center [489, 169] width 327 height 150
click at [376, 200] on div "Execution Started This is the execution tab, where you can view the progress of…" at bounding box center [489, 169] width 327 height 150
click at [376, 212] on button "Finish" at bounding box center [366, 214] width 53 height 27
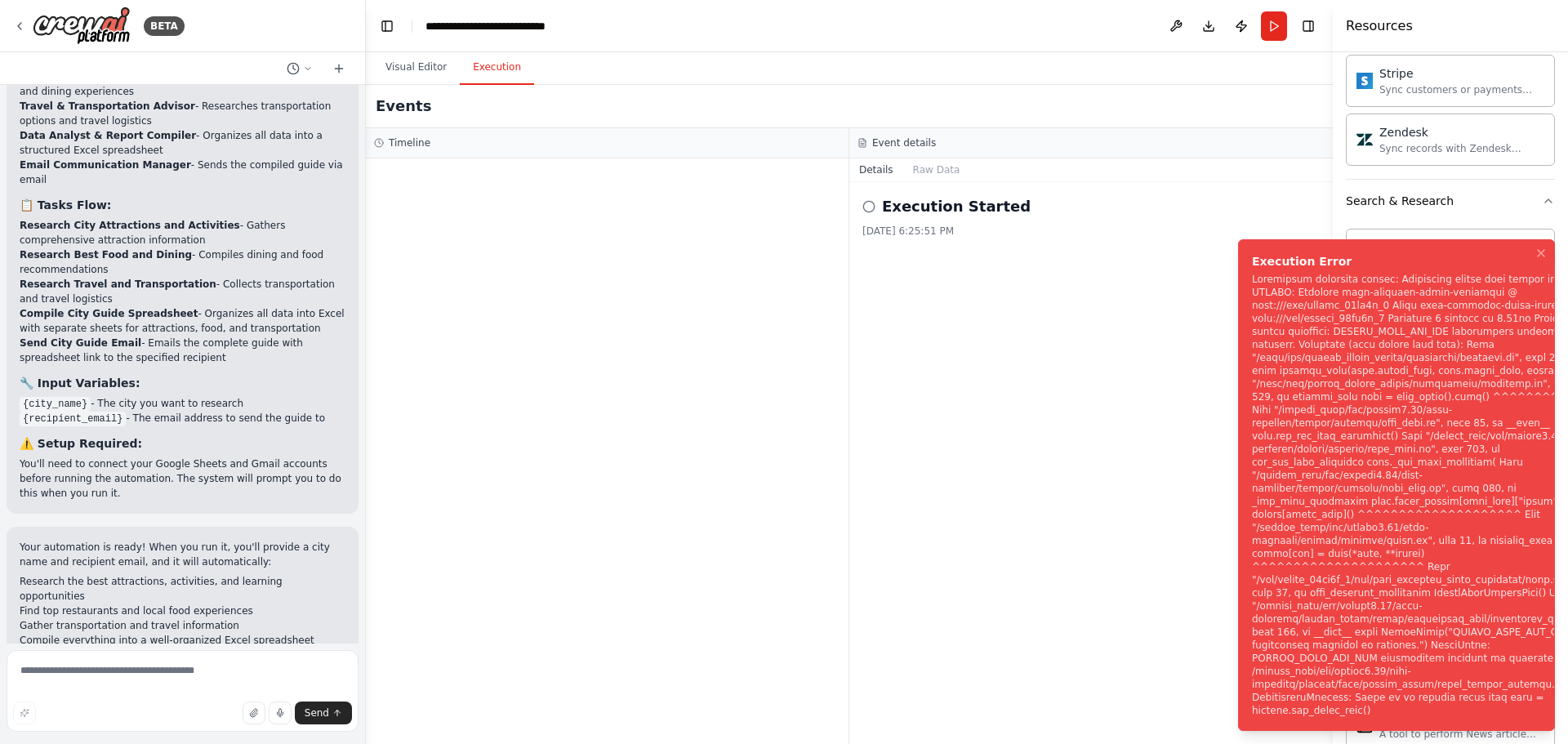
scroll to position [2433, 0]
